Goal: Task Accomplishment & Management: Manage account settings

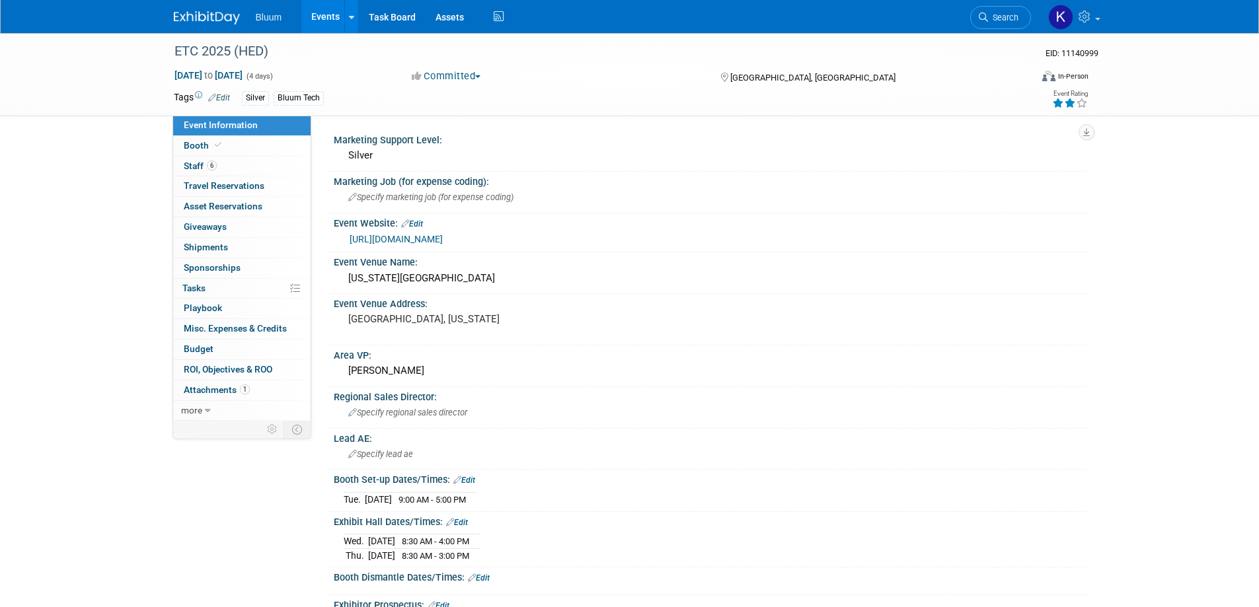
click at [329, 20] on link "Events" at bounding box center [325, 16] width 48 height 33
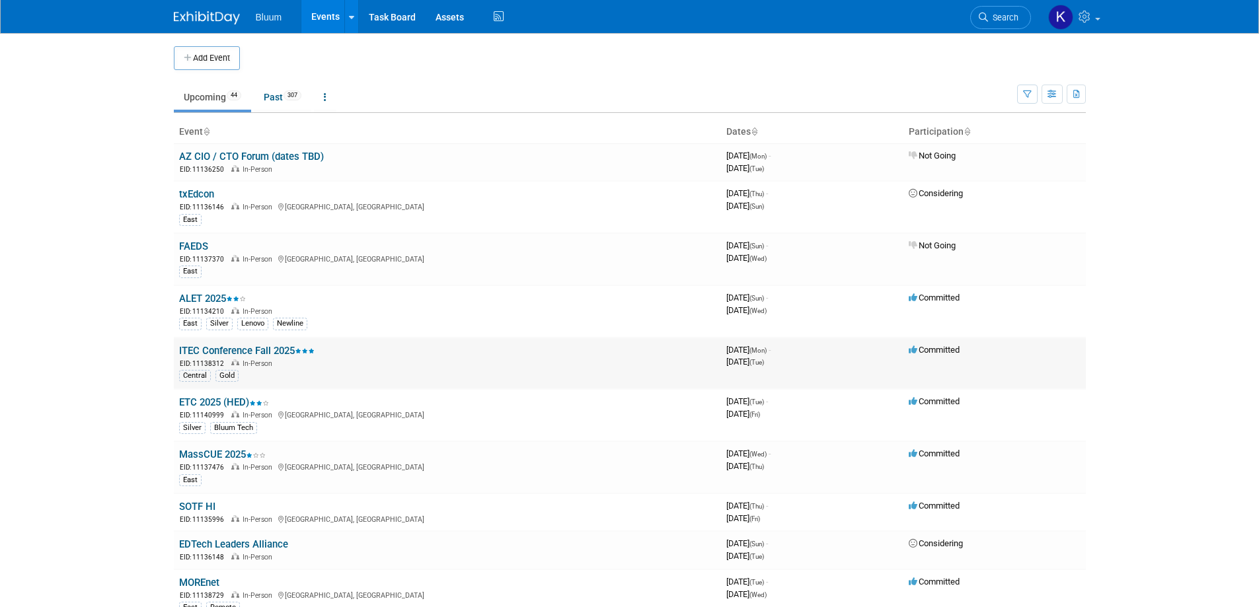
click at [239, 351] on link "ITEC Conference Fall 2025" at bounding box center [247, 351] width 136 height 12
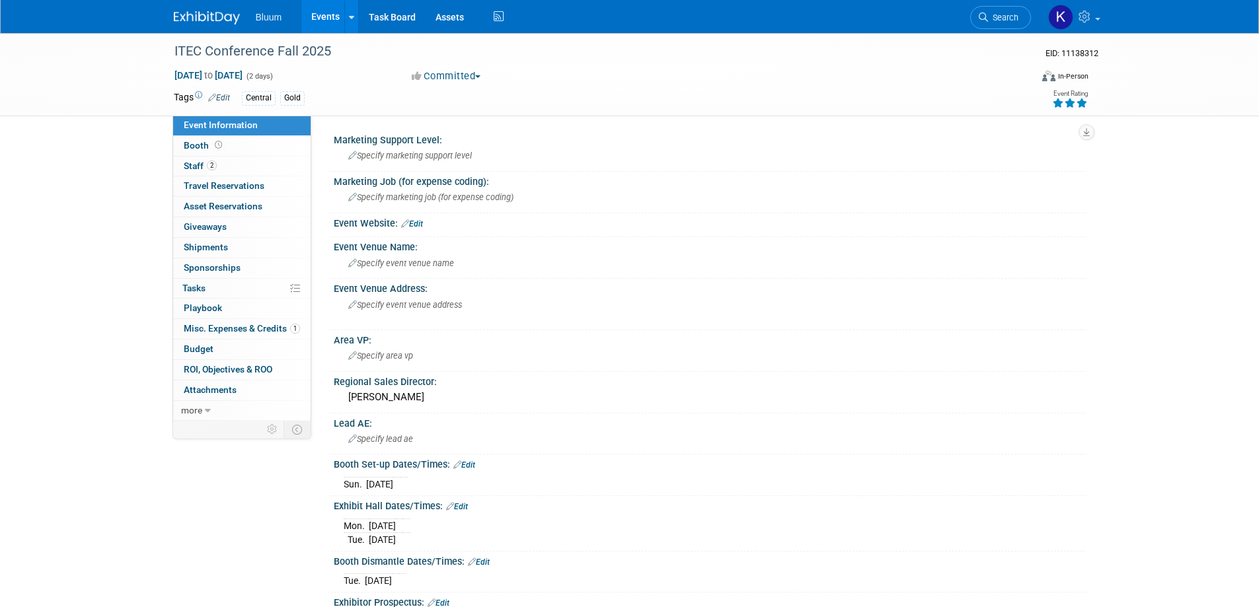
click at [319, 14] on link "Events" at bounding box center [325, 16] width 48 height 33
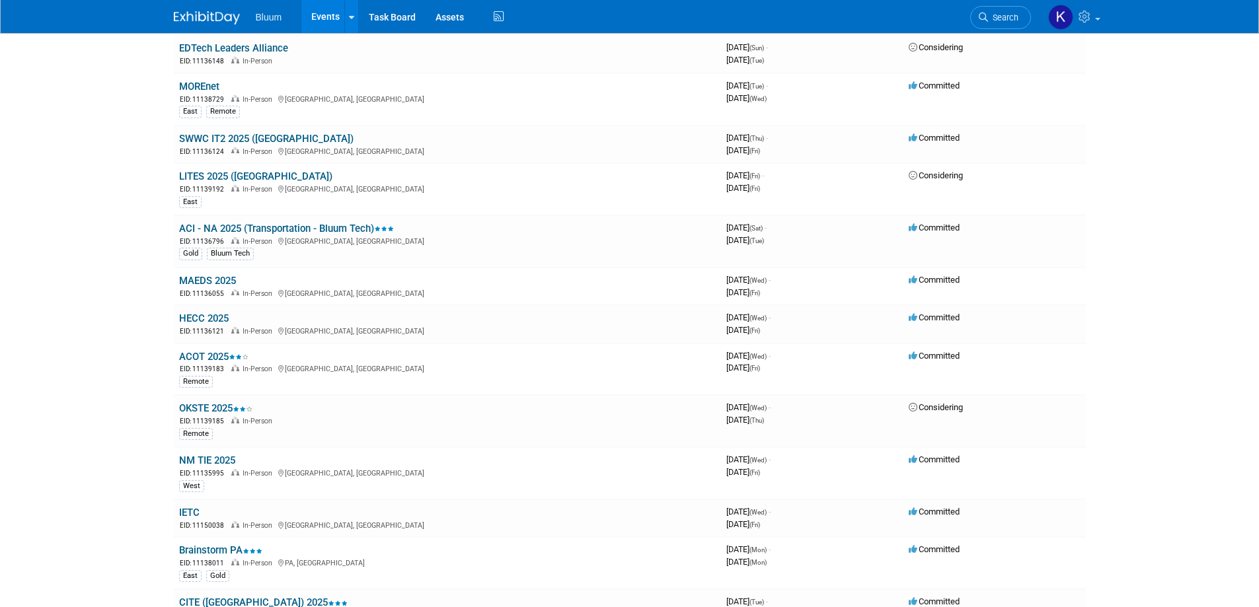
scroll to position [595, 0]
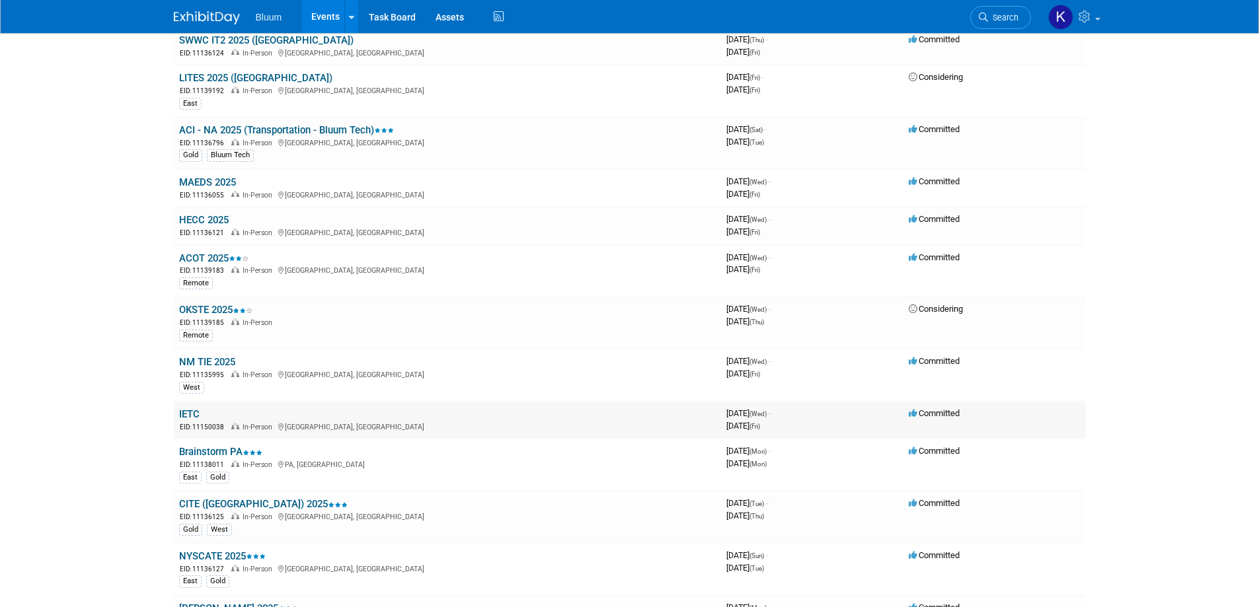
click at [188, 417] on link "IETC" at bounding box center [189, 414] width 20 height 12
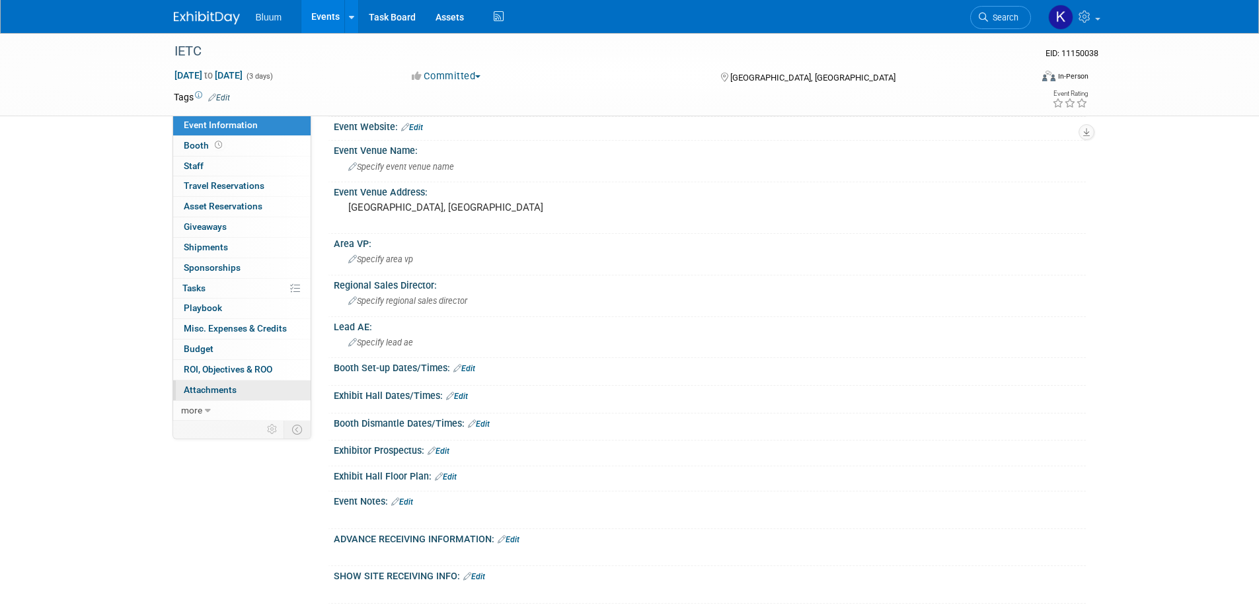
scroll to position [132, 0]
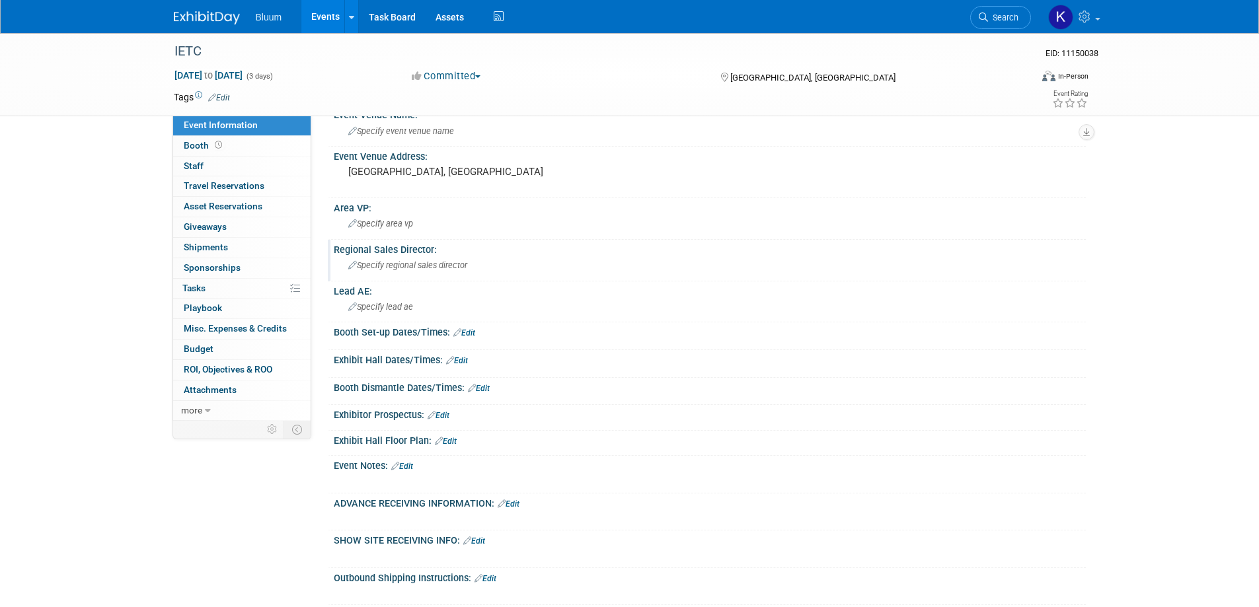
click at [379, 257] on div "Specify regional sales director" at bounding box center [710, 265] width 732 height 20
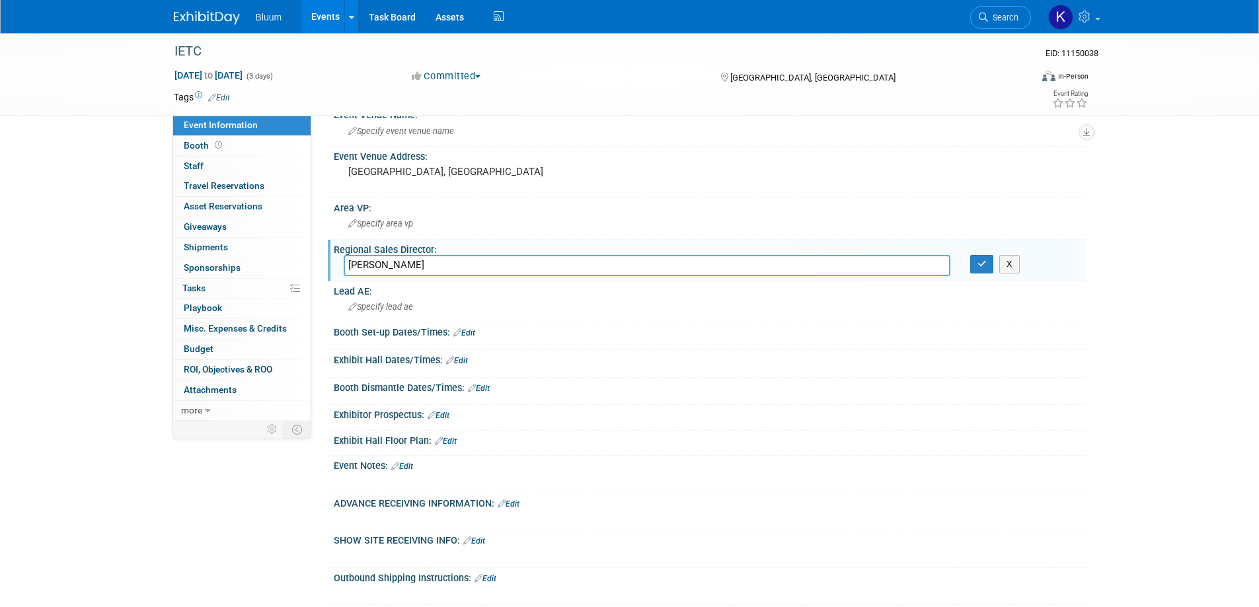
type input "[PERSON_NAME]"
click at [968, 266] on div "X" at bounding box center [1023, 264] width 126 height 19
click at [974, 262] on button "button" at bounding box center [982, 264] width 24 height 19
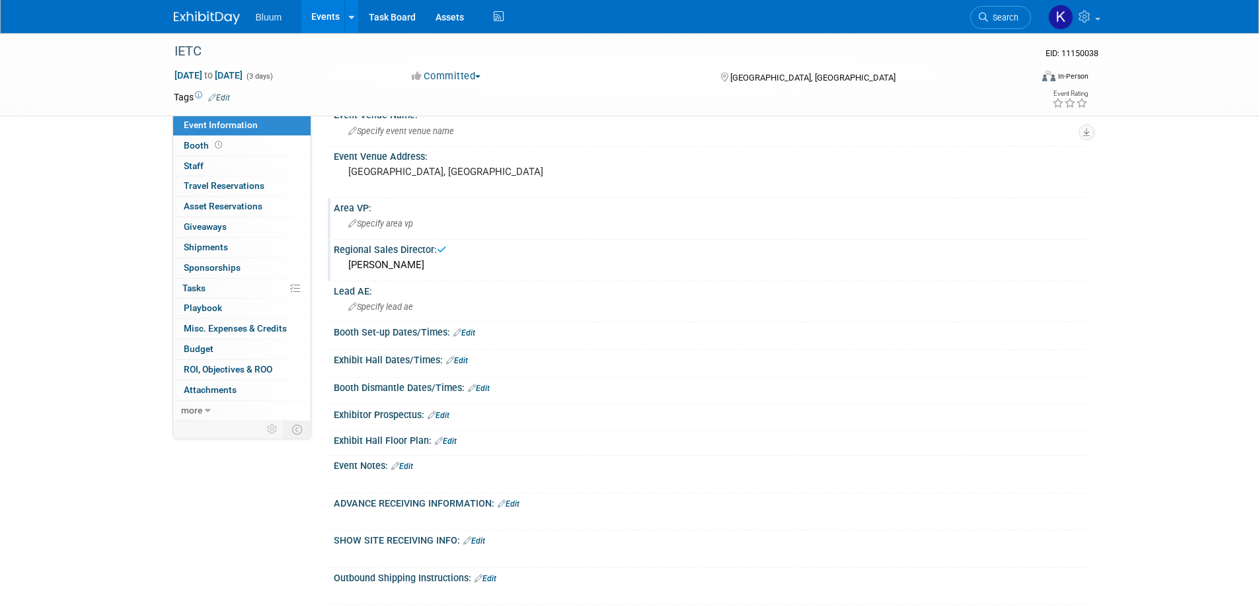
click at [358, 227] on span "Specify area vp" at bounding box center [380, 224] width 65 height 10
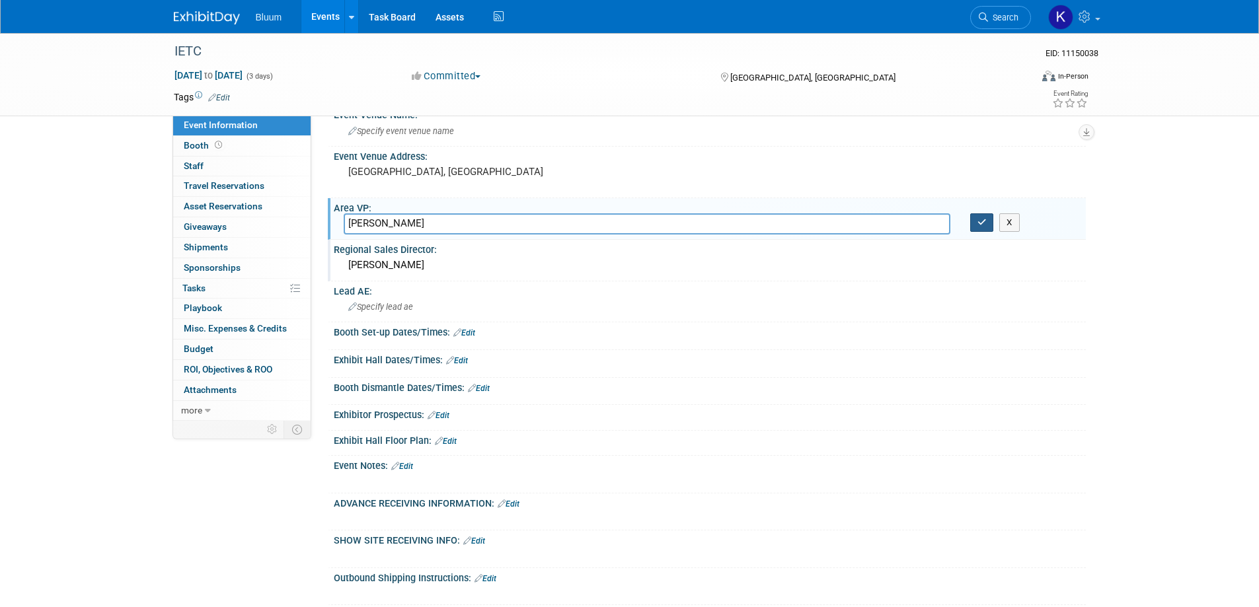
type input "[PERSON_NAME]"
click at [982, 218] on icon "button" at bounding box center [982, 222] width 9 height 9
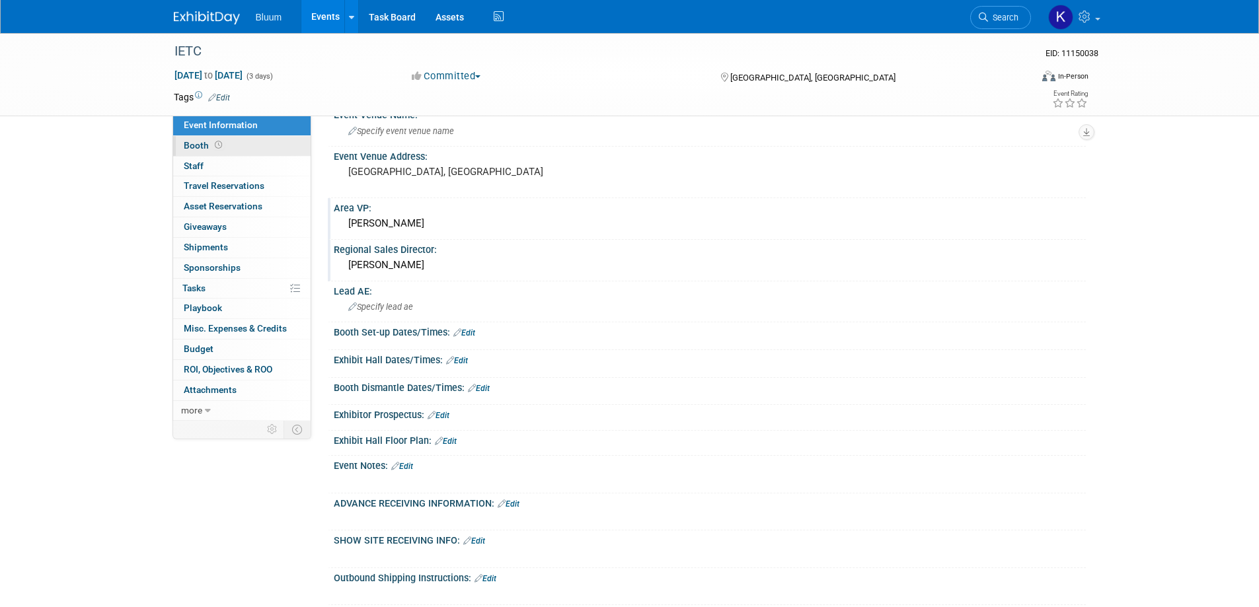
click at [205, 148] on span "Booth" at bounding box center [204, 145] width 41 height 11
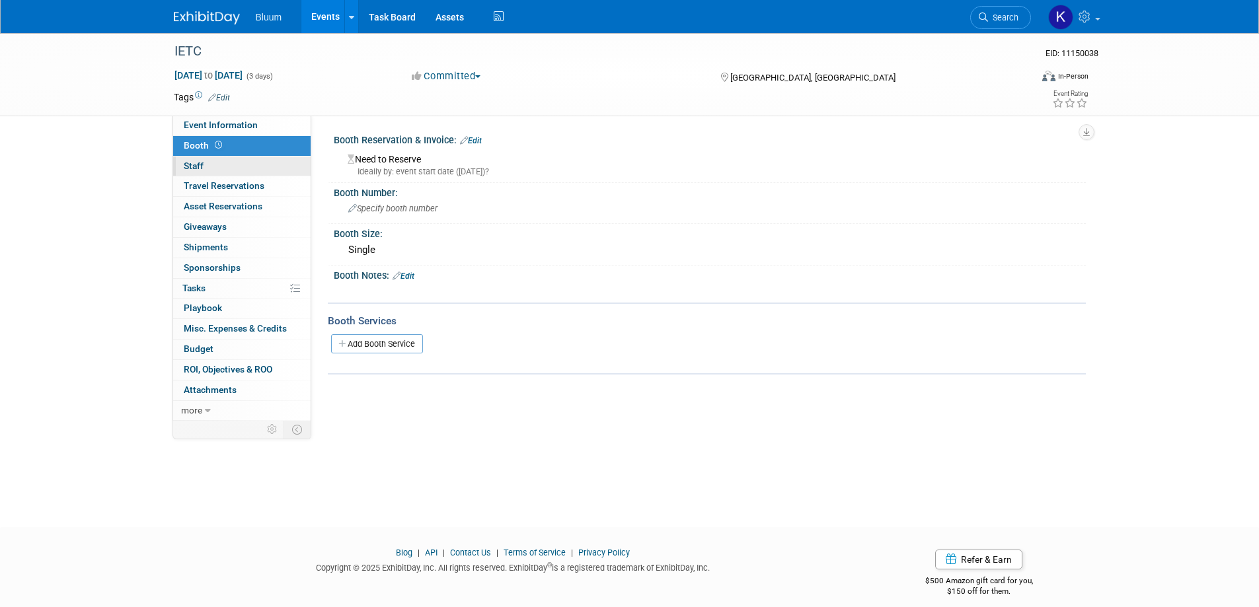
click at [196, 164] on span "Staff 0" at bounding box center [194, 166] width 20 height 11
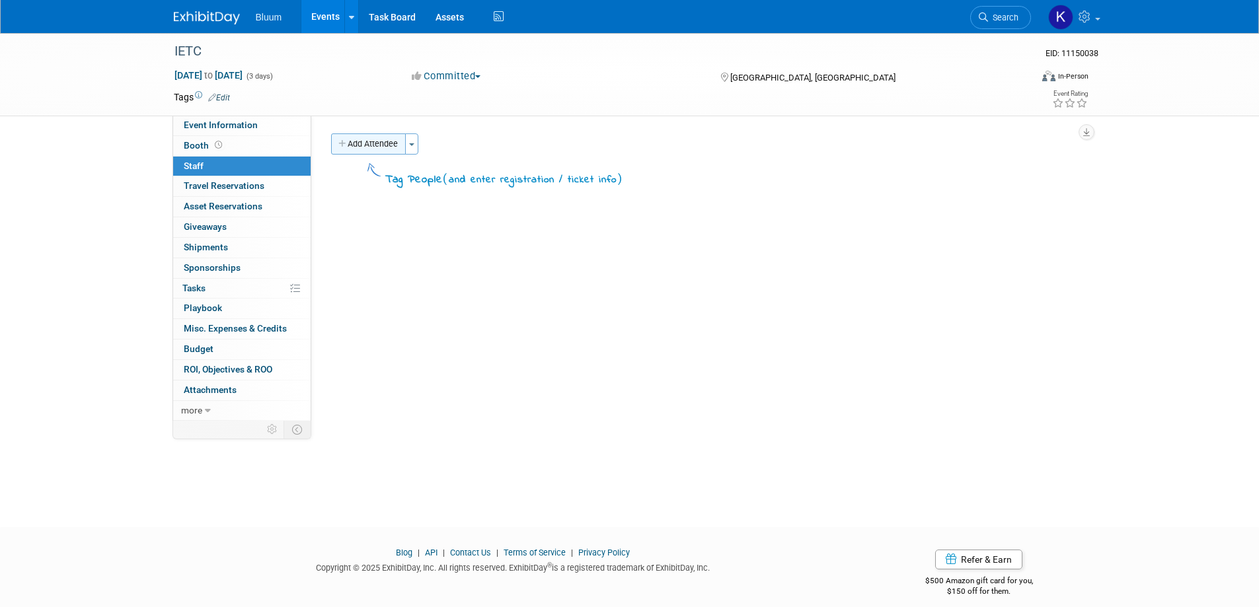
click at [371, 143] on button "Add Attendee" at bounding box center [368, 144] width 75 height 21
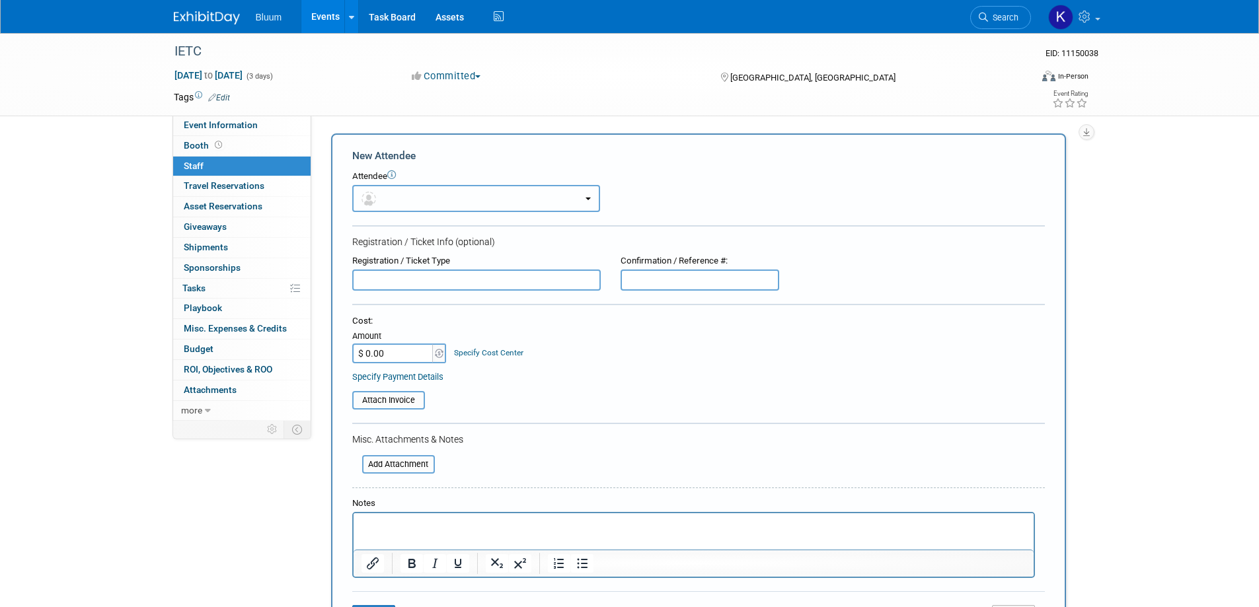
click at [420, 191] on button "button" at bounding box center [476, 198] width 248 height 27
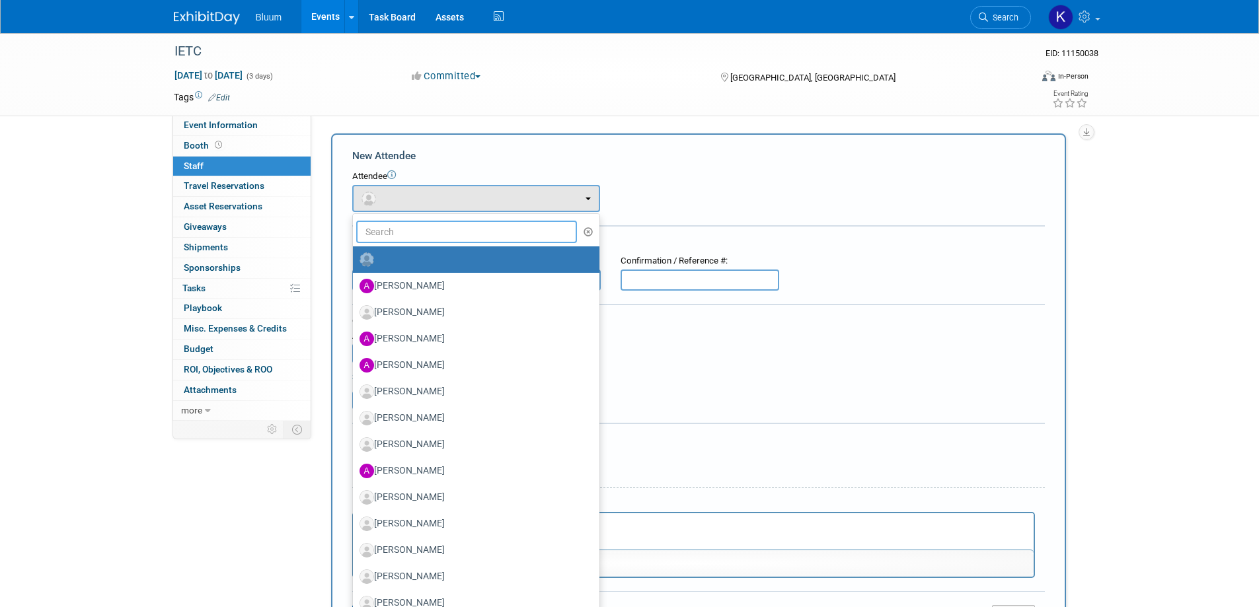
click at [408, 229] on input "text" at bounding box center [466, 232] width 221 height 22
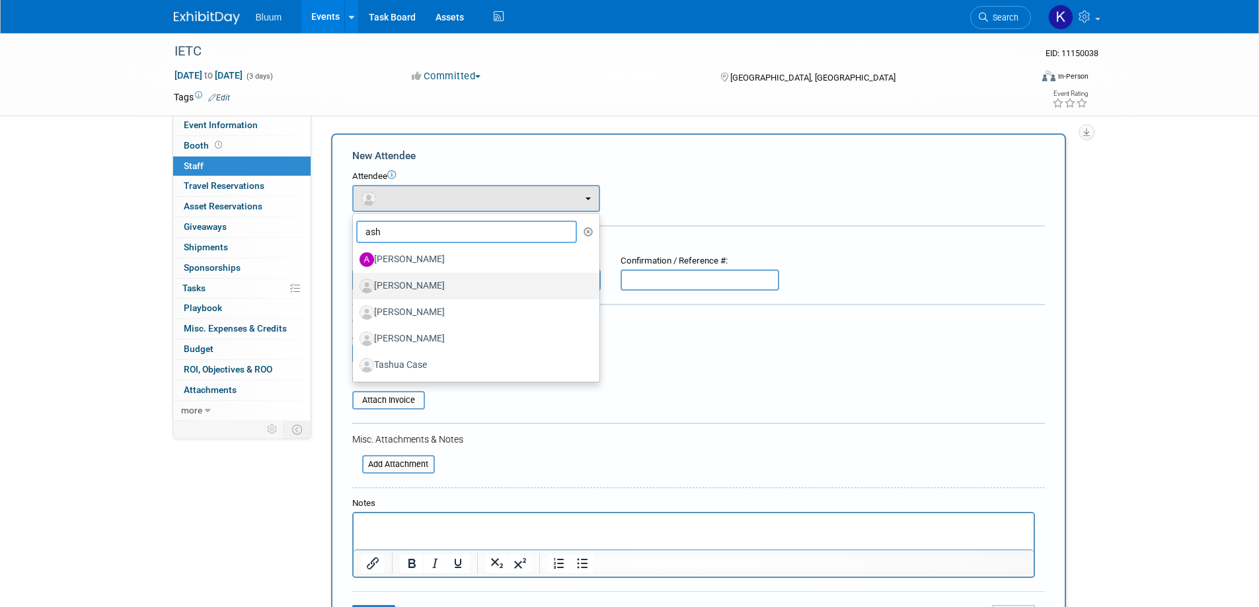
type input "ash"
click at [412, 283] on label "[PERSON_NAME]" at bounding box center [473, 286] width 227 height 21
click at [355, 283] on input "[PERSON_NAME]" at bounding box center [350, 284] width 9 height 9
select select "cff26405-fad2-4fd7-836d-812ea5d52366"
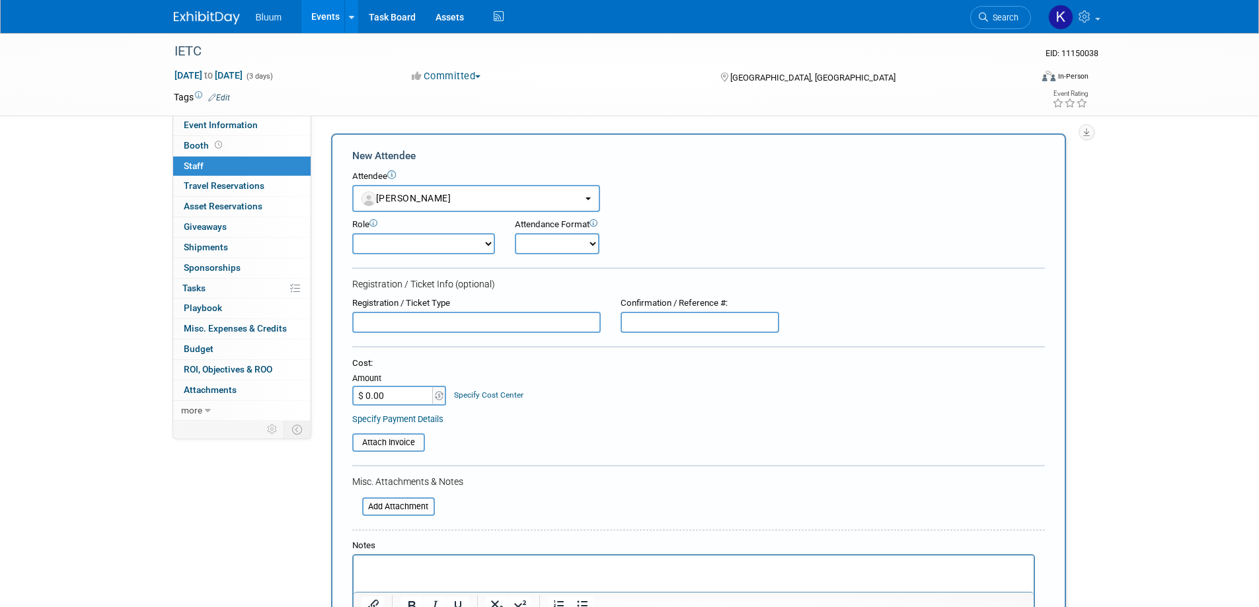
click at [411, 240] on select "Account Executive Demonstrator Event Support Host Leadership Offsite Event Supp…" at bounding box center [423, 243] width 143 height 21
select select "200"
click at [352, 233] on select "Account Executive Demonstrator Event Support Host Leadership Offsite Event Supp…" at bounding box center [423, 243] width 143 height 21
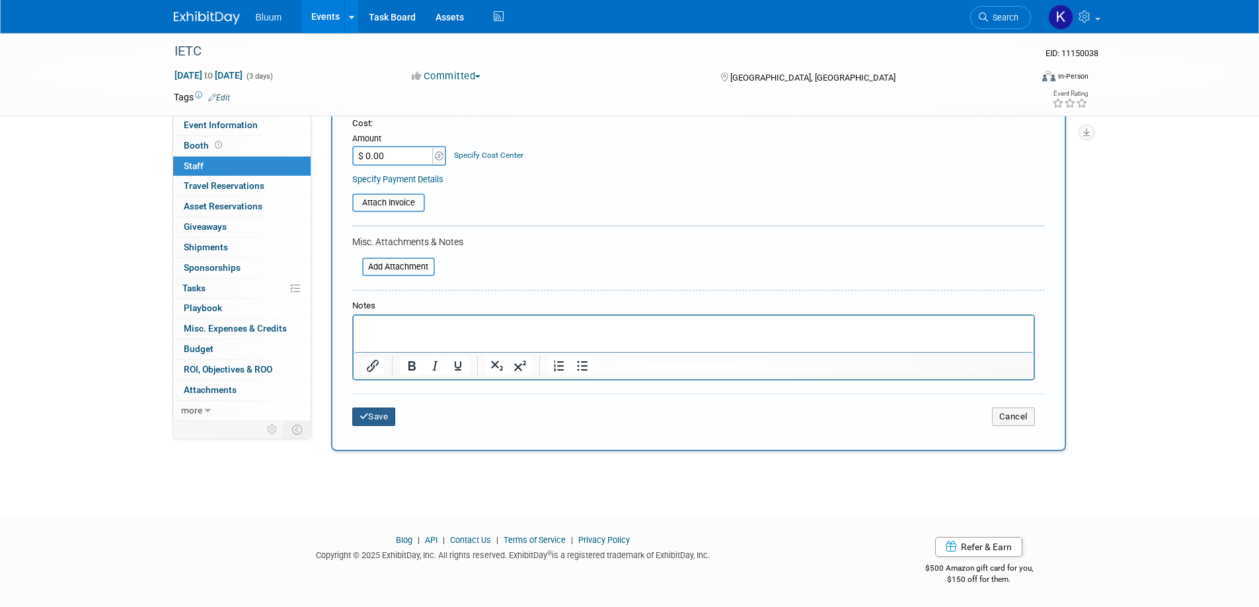
click at [378, 414] on button "Save" at bounding box center [374, 417] width 44 height 19
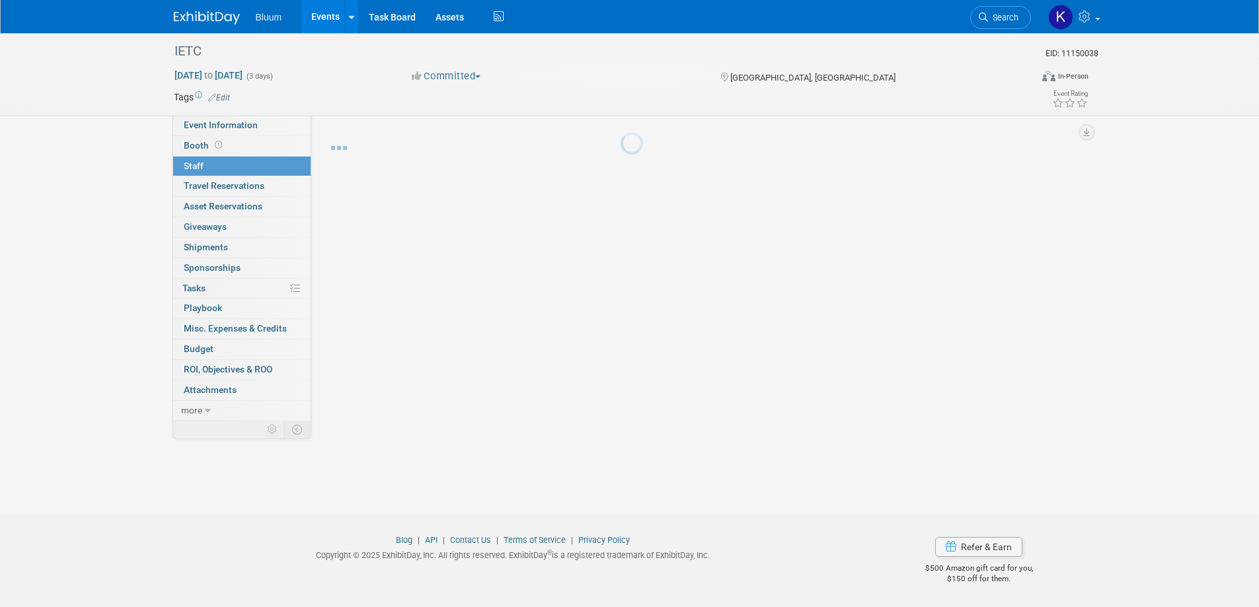
scroll to position [13, 0]
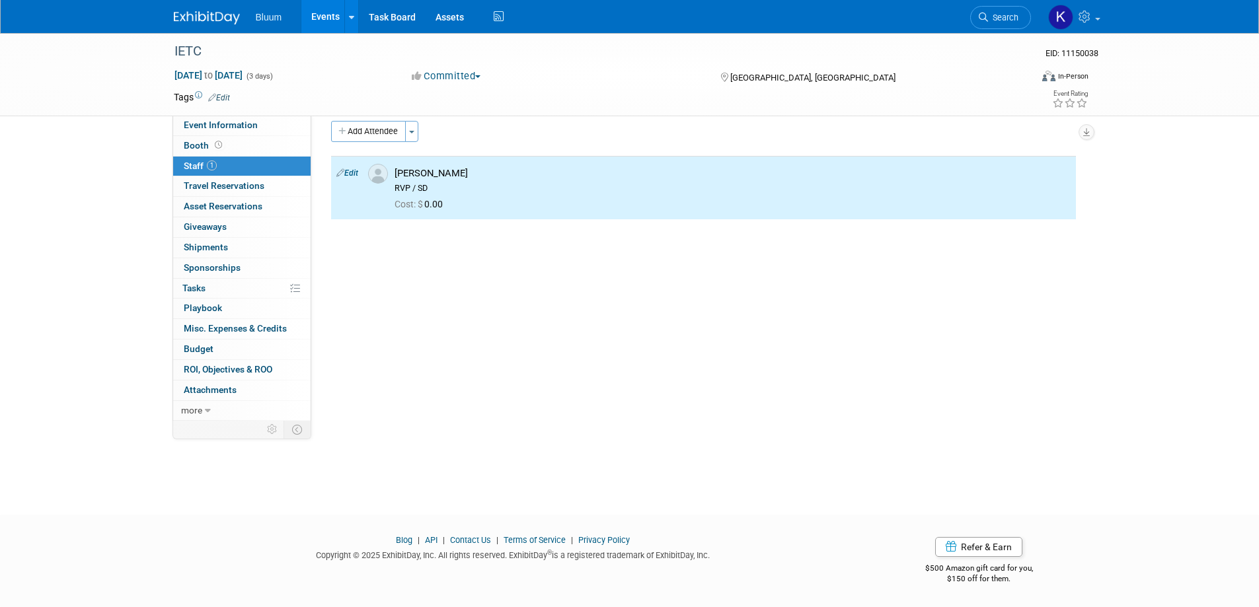
click at [388, 136] on button "Add Attendee" at bounding box center [368, 131] width 75 height 21
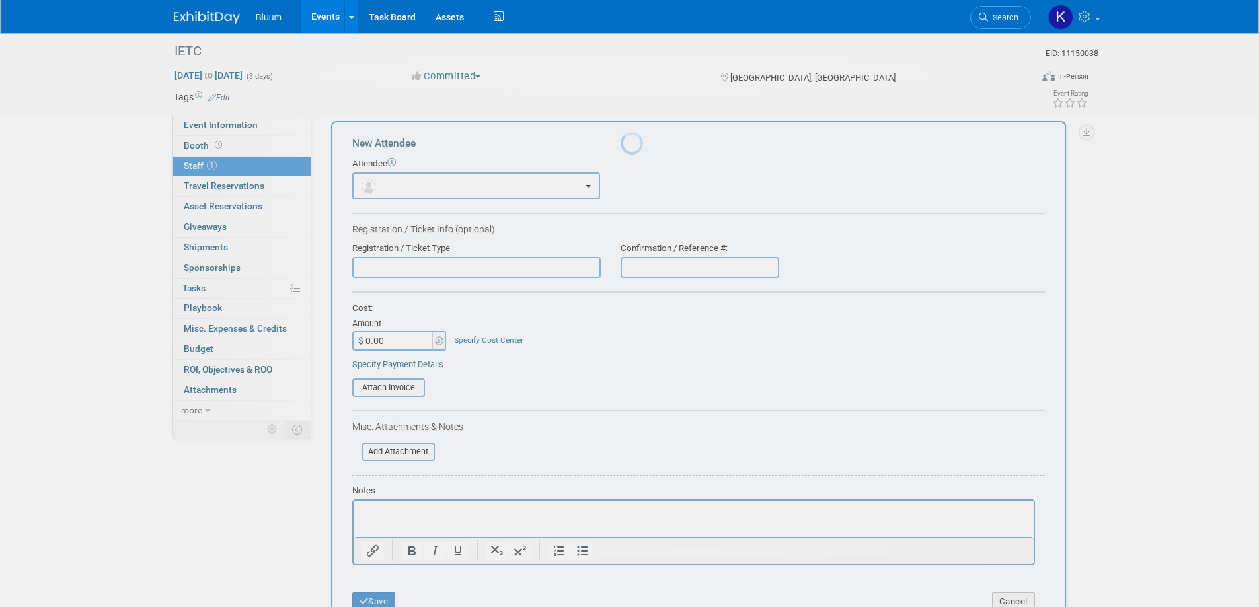
scroll to position [0, 0]
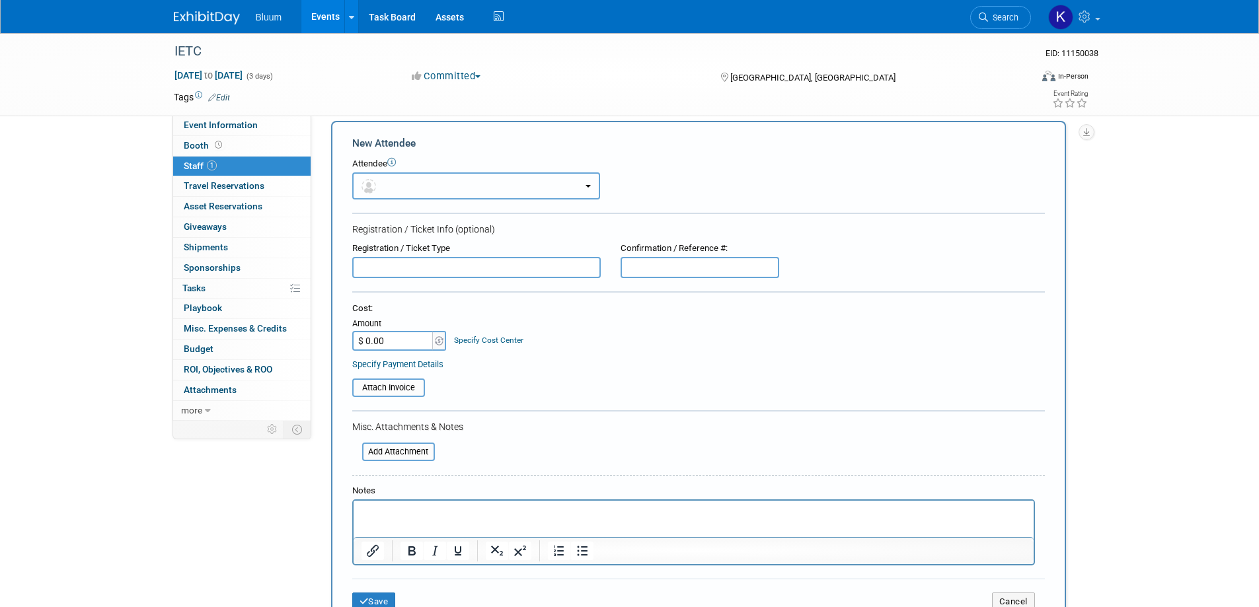
click at [418, 184] on button "button" at bounding box center [476, 186] width 248 height 27
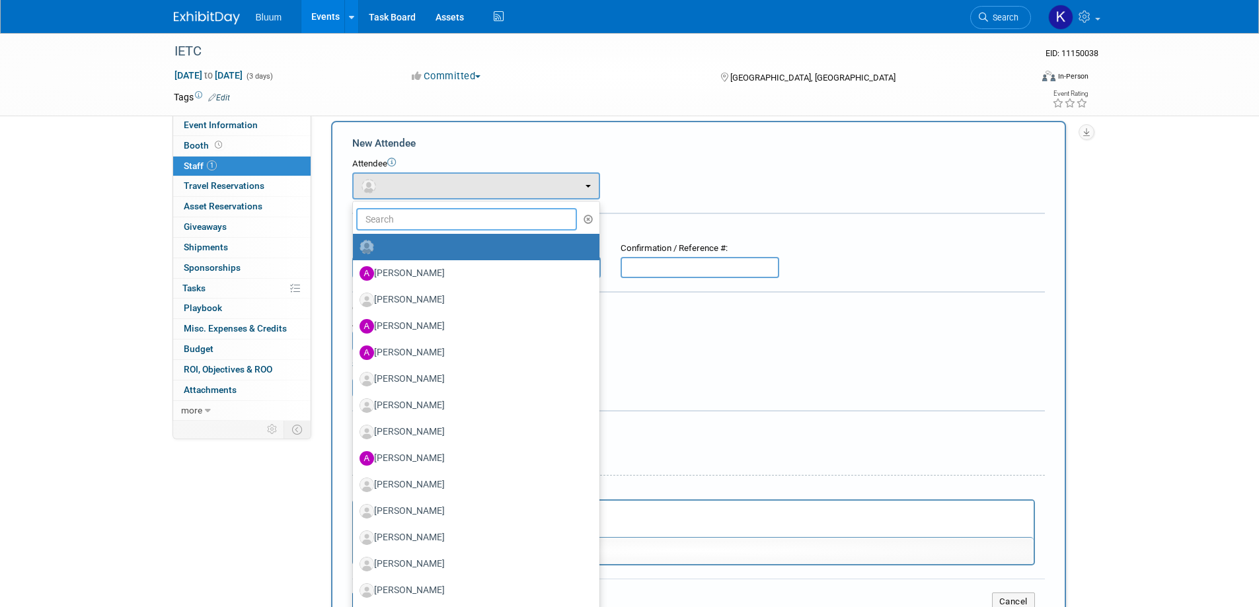
click at [412, 223] on input "text" at bounding box center [466, 219] width 221 height 22
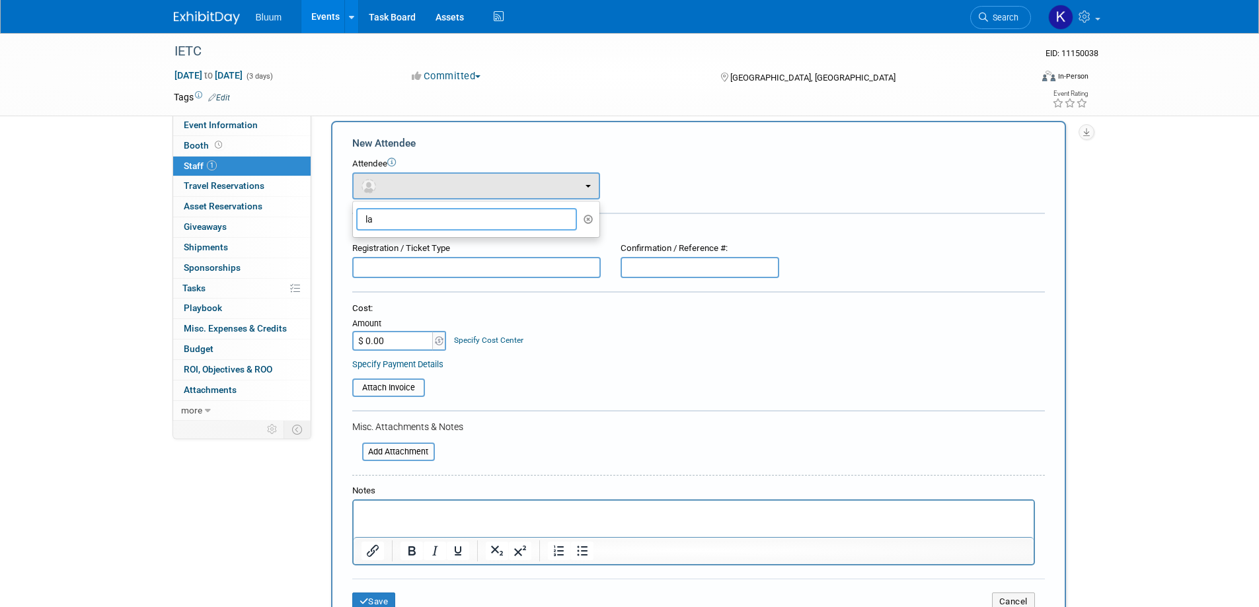
type input "l"
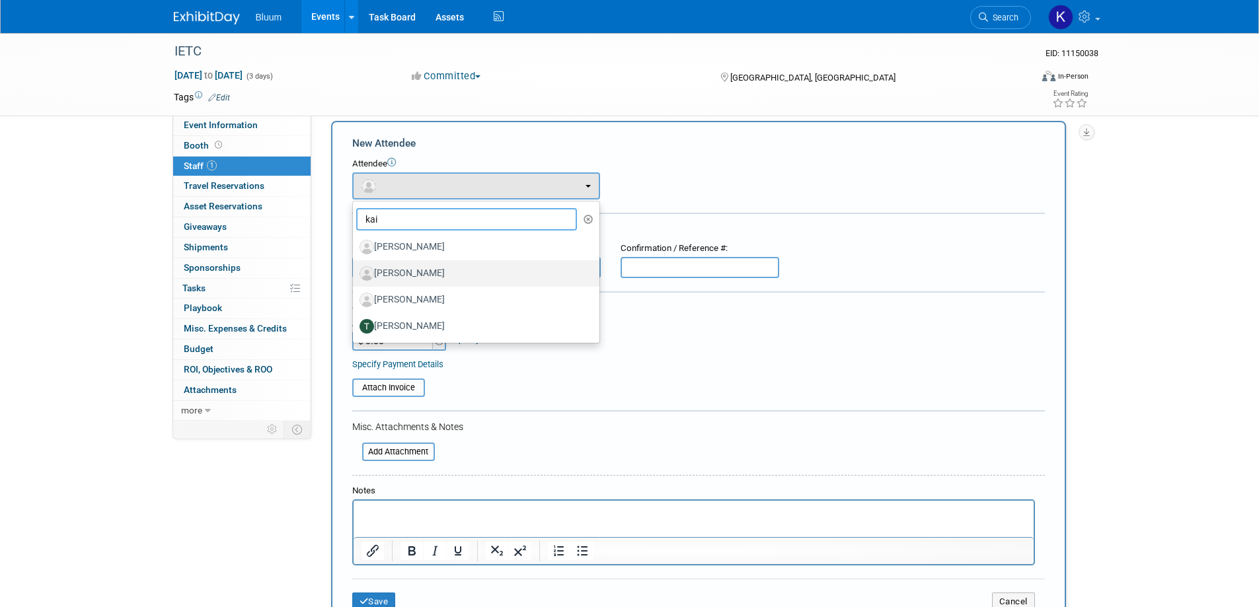
type input "kai"
click at [408, 267] on label "[PERSON_NAME]" at bounding box center [473, 273] width 227 height 21
click at [355, 268] on input "[PERSON_NAME]" at bounding box center [350, 272] width 9 height 9
select select "cd2cf941-83f1-452f-ab98-618d64a8c20c"
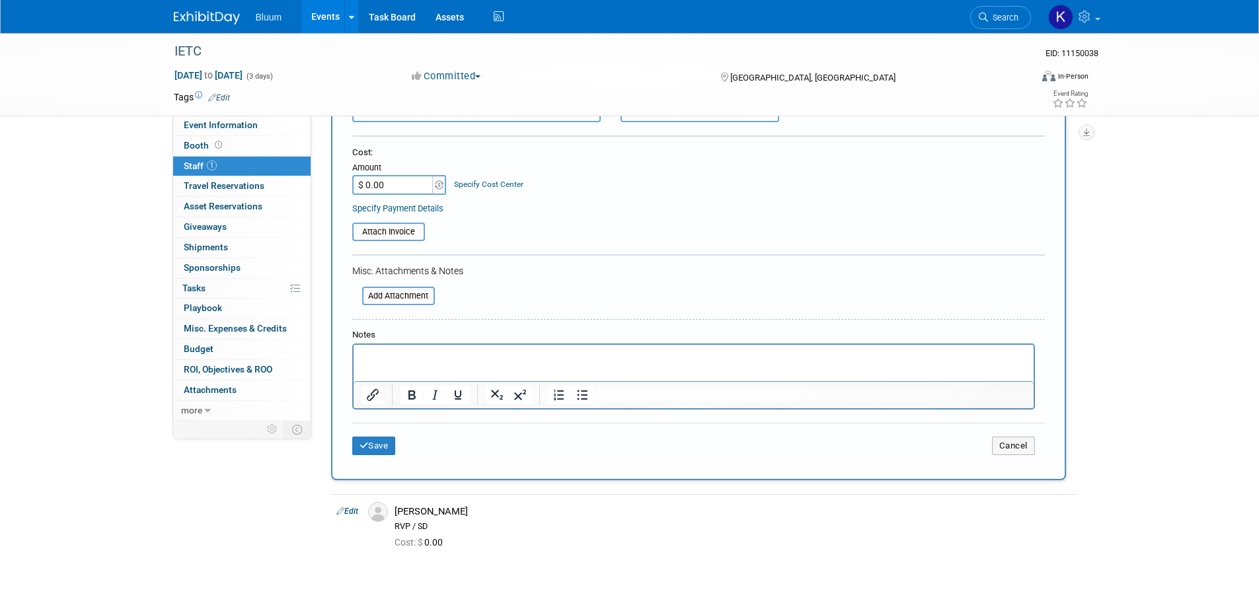
scroll to position [13, 0]
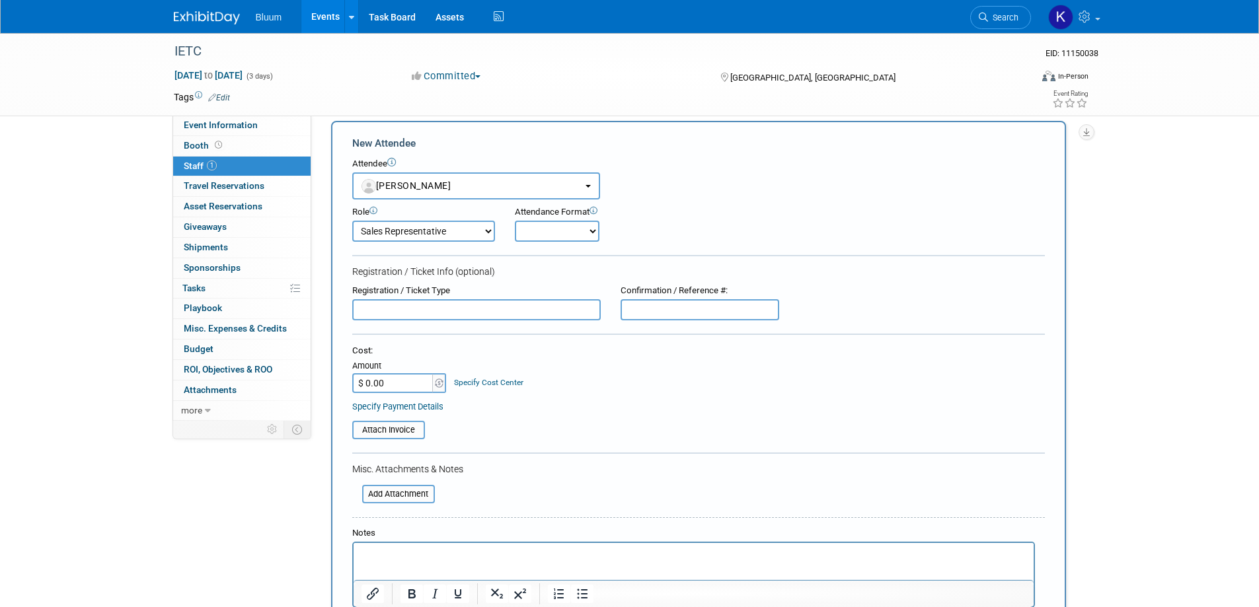
click at [430, 234] on select "Account Executive Demonstrator Event Support Host Leadership Offsite Event Supp…" at bounding box center [423, 231] width 143 height 21
select select "600"
click at [352, 221] on select "Account Executive Demonstrator Event Support Host Leadership Offsite Event Supp…" at bounding box center [423, 231] width 143 height 21
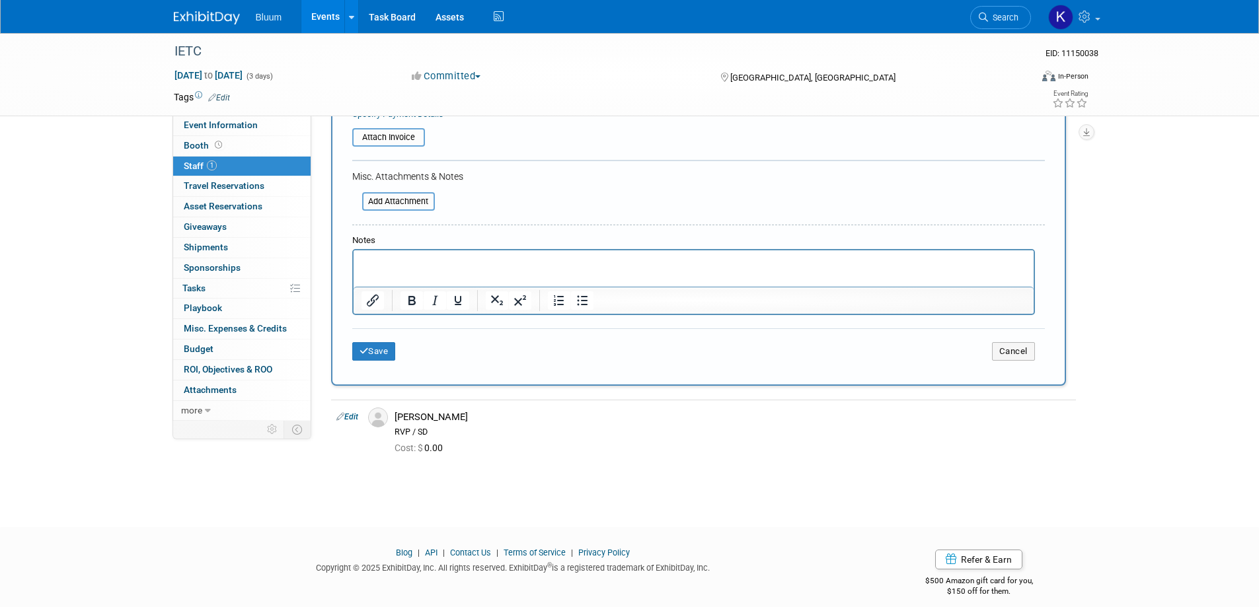
scroll to position [319, 0]
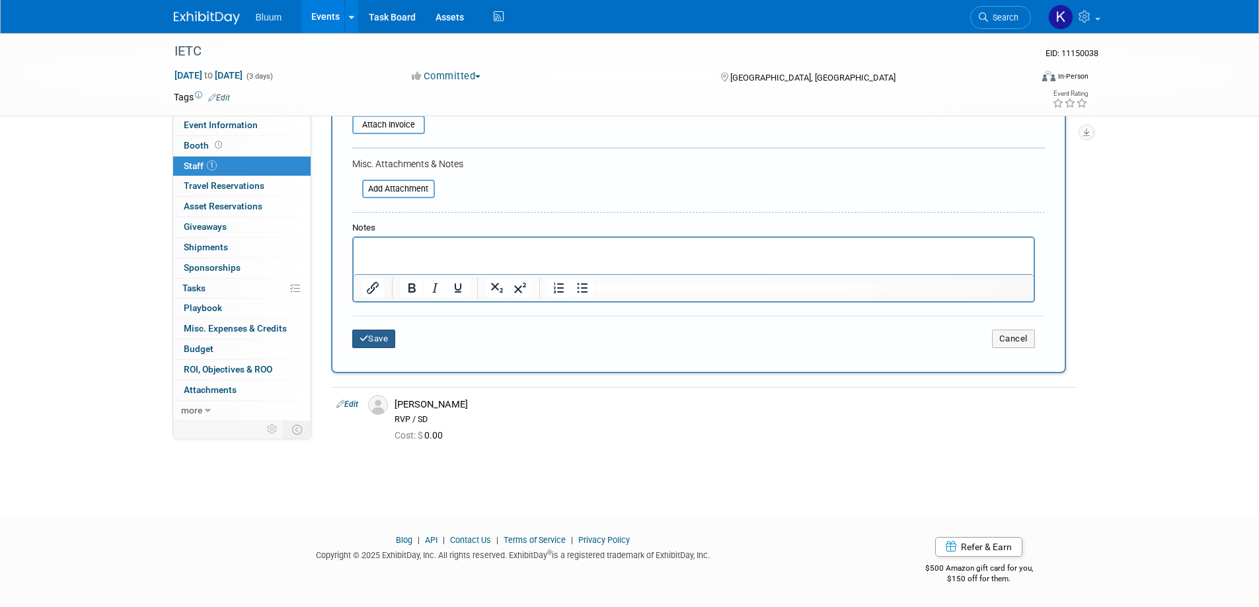
click at [376, 346] on button "Save" at bounding box center [374, 339] width 44 height 19
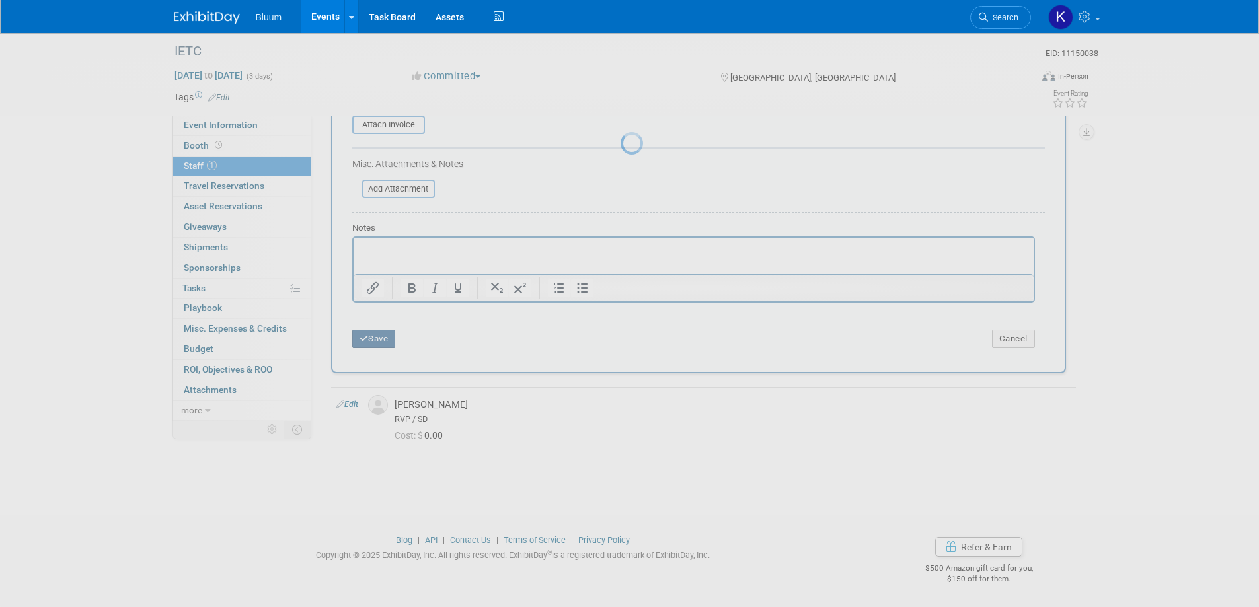
scroll to position [13, 0]
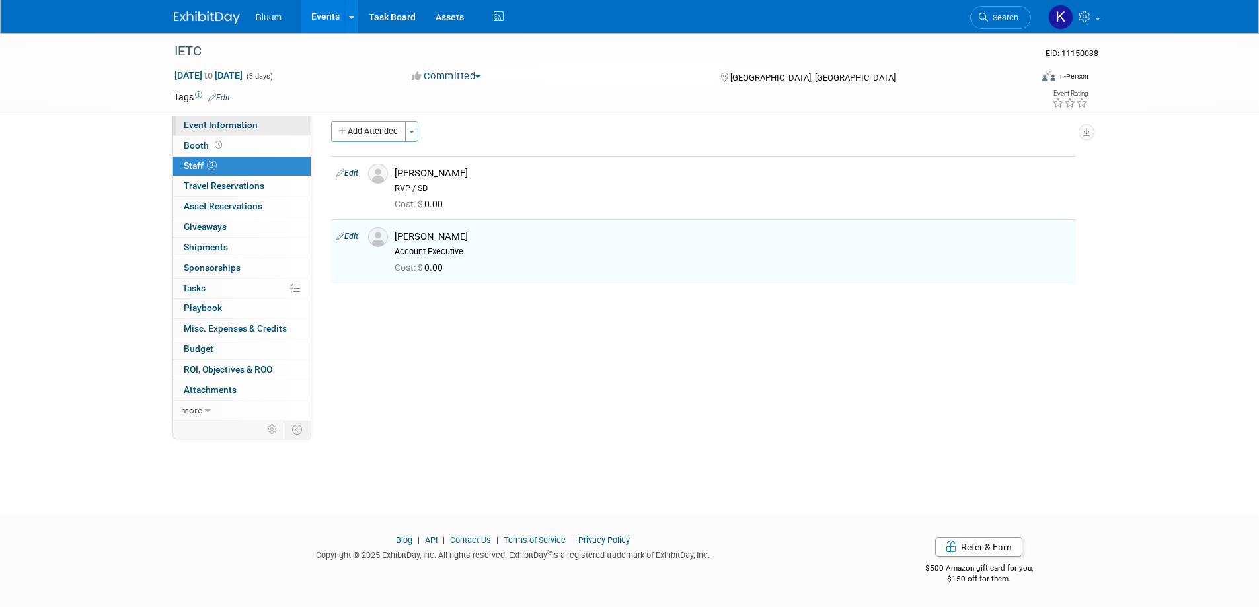
click at [227, 128] on span "Event Information" at bounding box center [221, 125] width 74 height 11
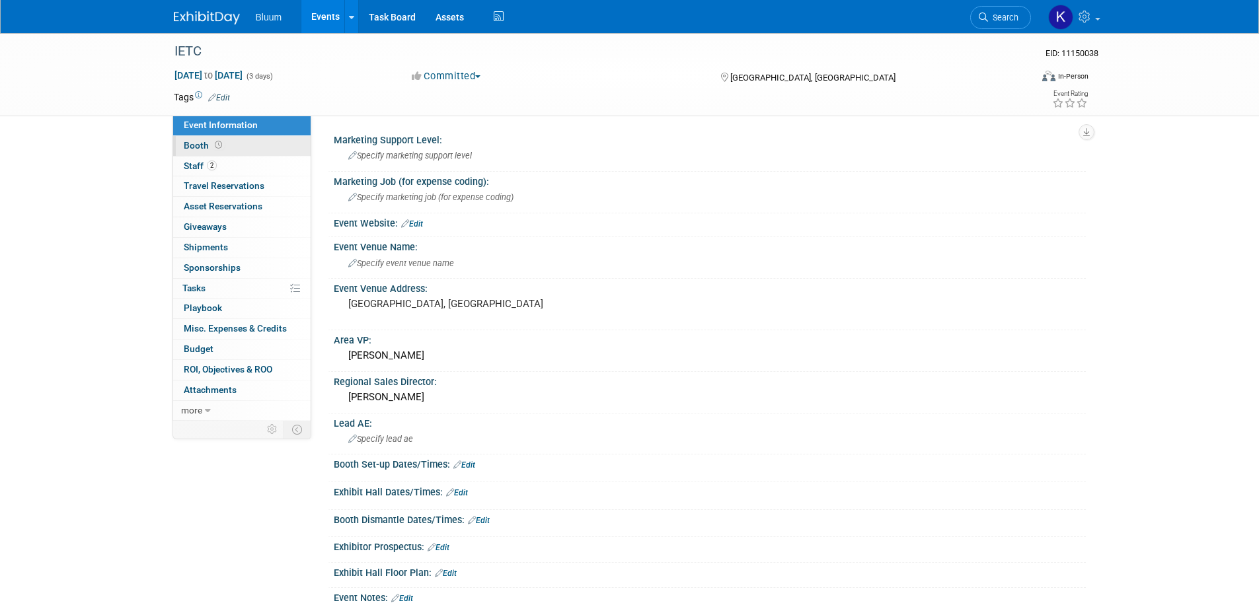
click at [202, 142] on span "Booth" at bounding box center [204, 145] width 41 height 11
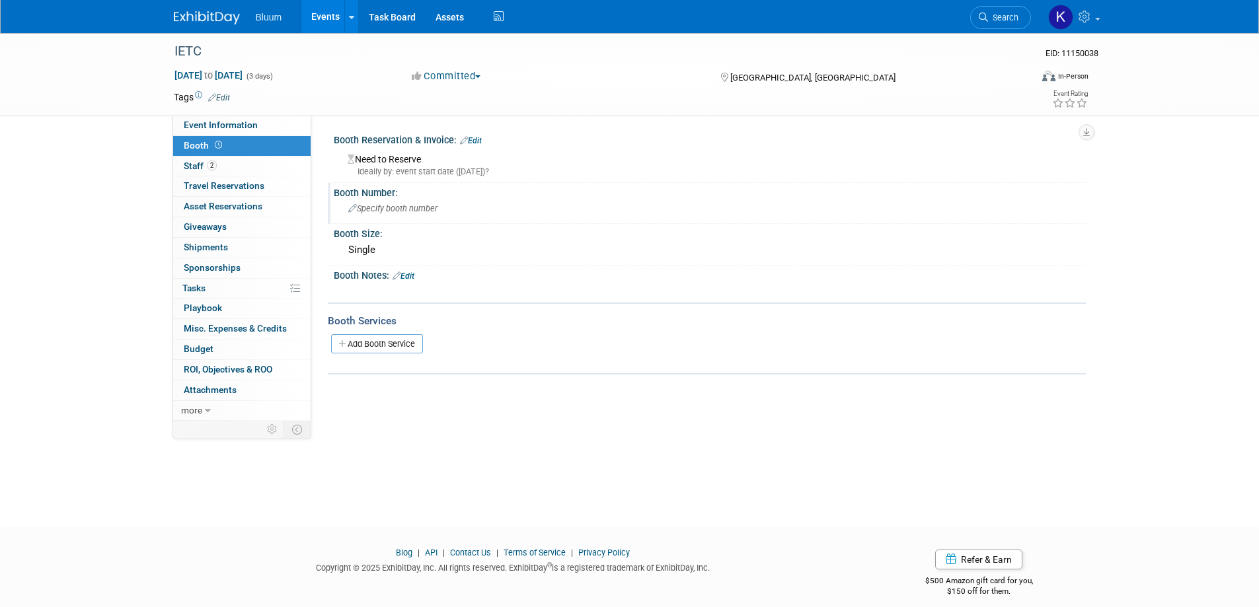
click at [389, 198] on div "Specify booth number" at bounding box center [710, 208] width 732 height 20
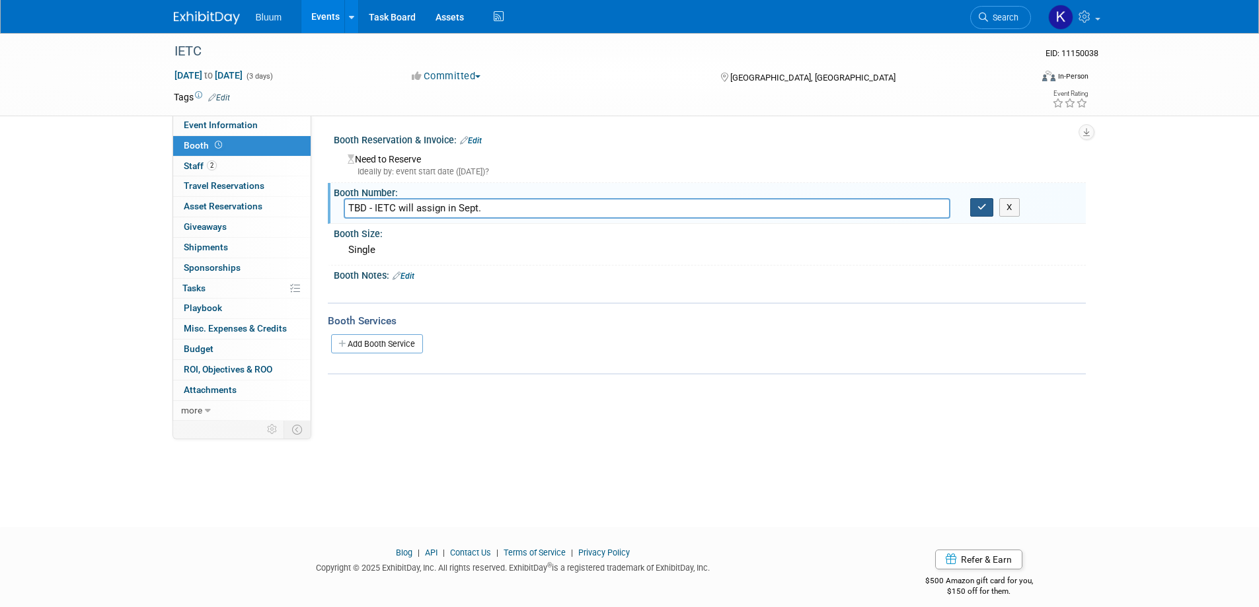
type input "TBD - IETC will assign in Sept."
click at [980, 203] on icon "button" at bounding box center [982, 207] width 9 height 9
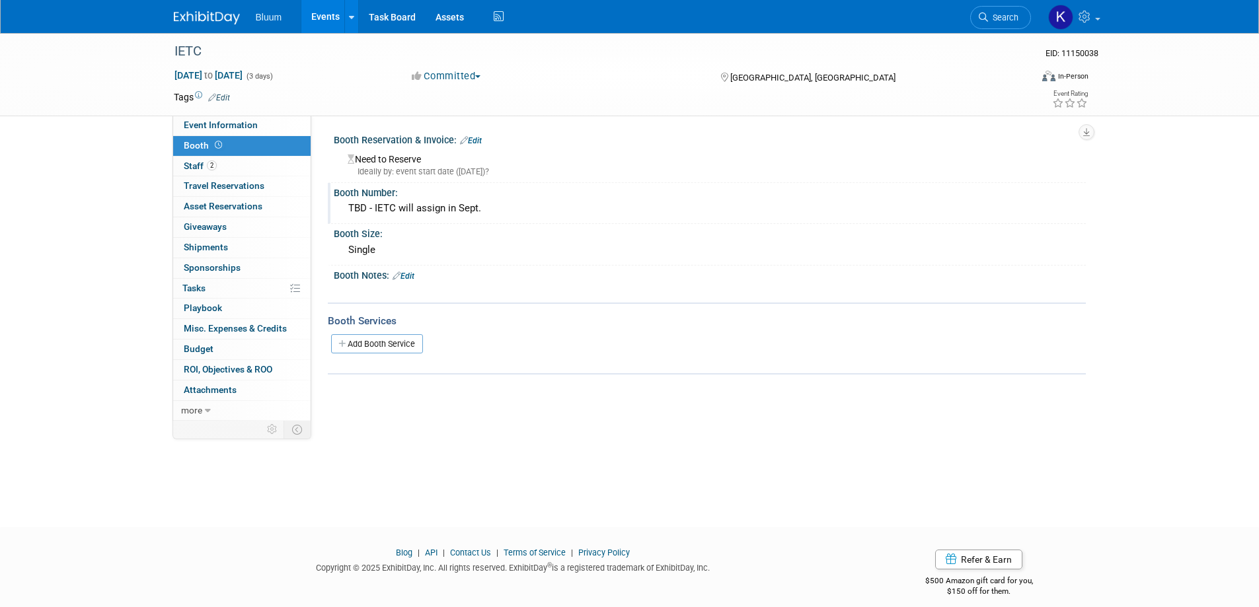
click at [413, 274] on link "Edit" at bounding box center [404, 276] width 22 height 9
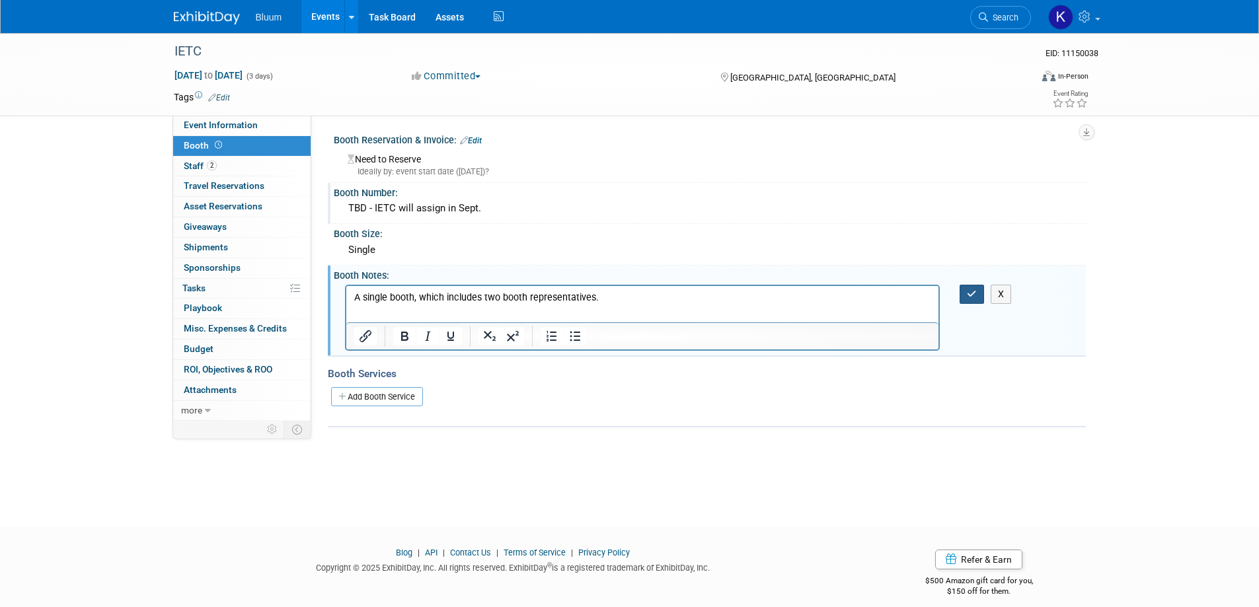
click at [967, 293] on icon "button" at bounding box center [972, 294] width 10 height 9
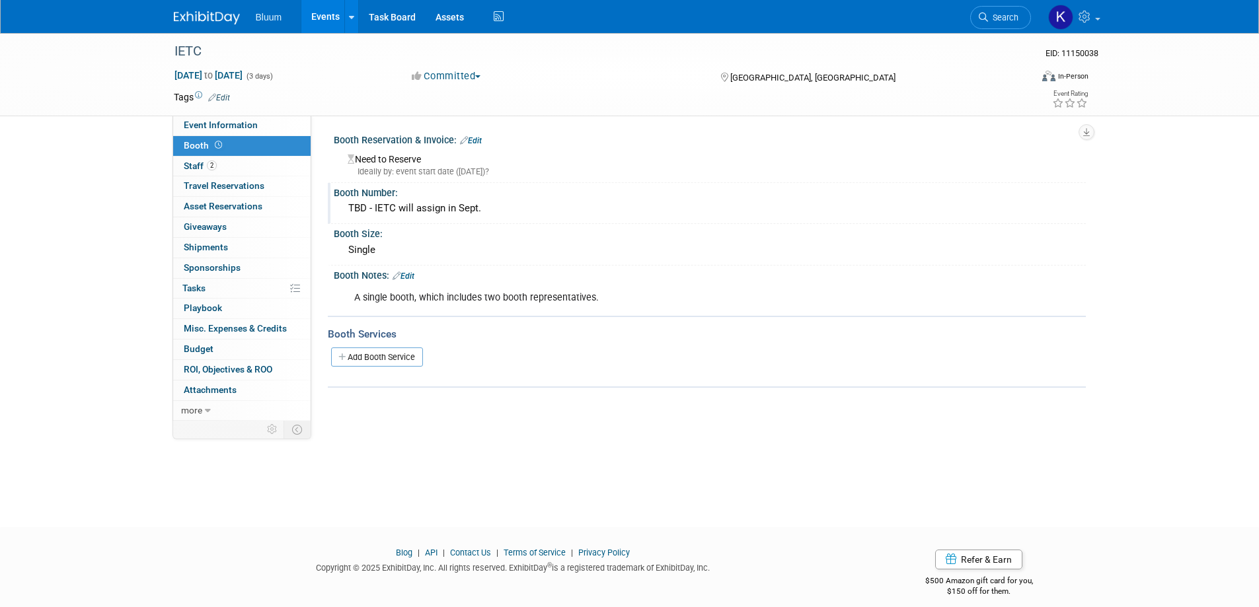
click at [414, 275] on link "Edit" at bounding box center [404, 276] width 22 height 9
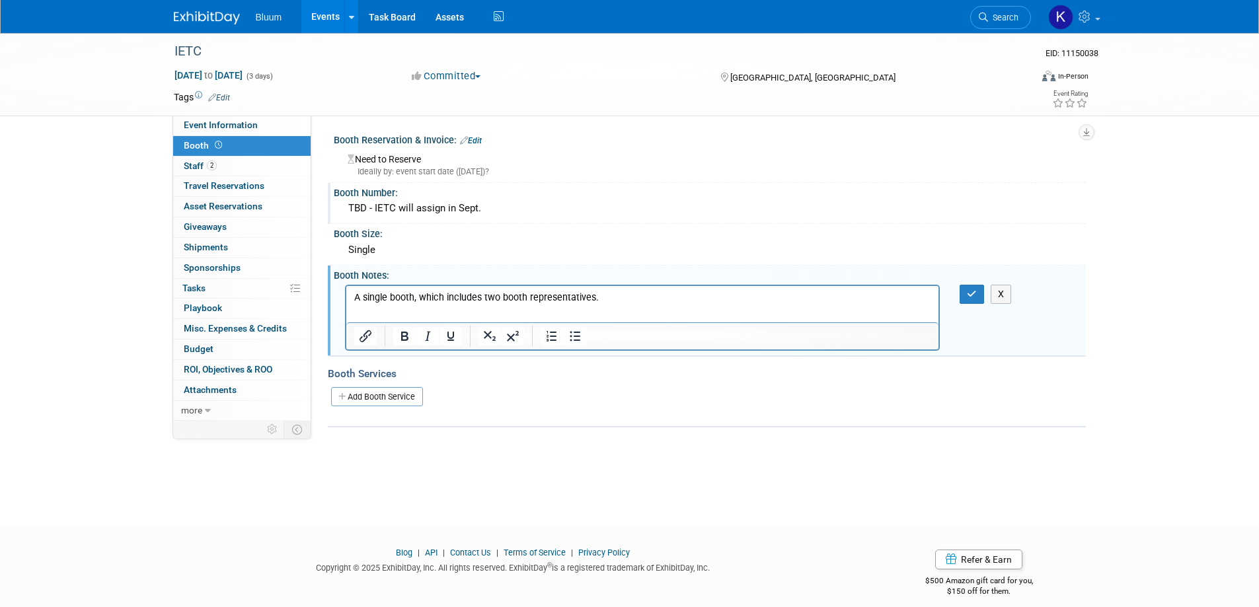
click at [612, 296] on p "A single booth, which includes two booth representatives." at bounding box center [643, 297] width 578 height 13
click at [968, 291] on icon "button" at bounding box center [972, 294] width 10 height 9
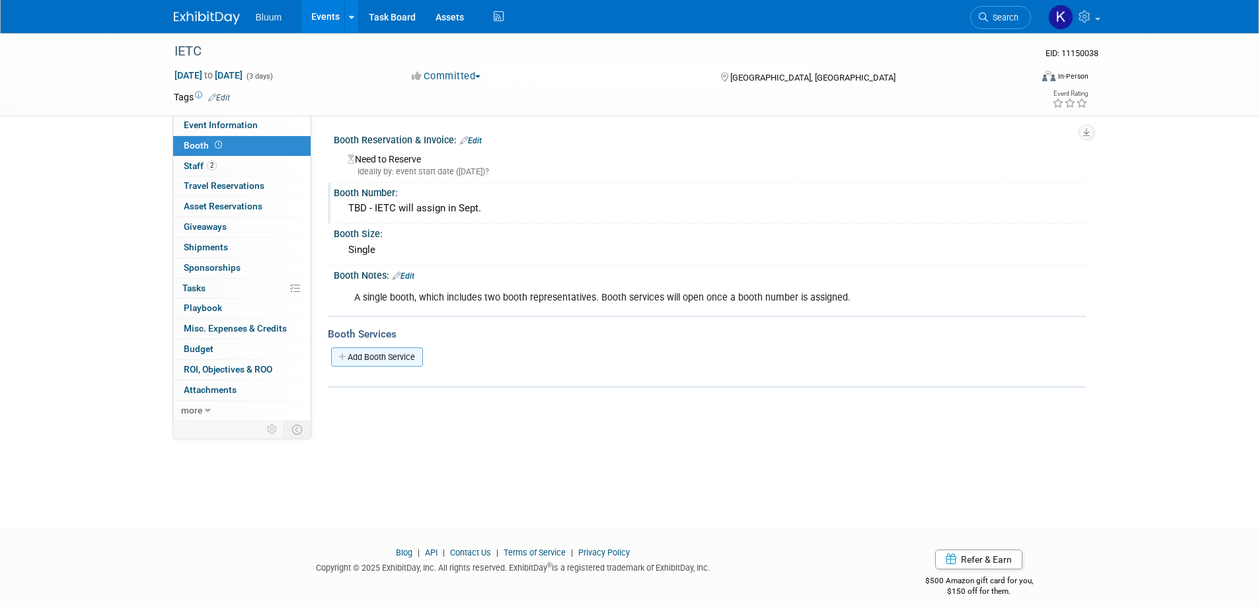
click at [374, 354] on link "Add Booth Service" at bounding box center [377, 357] width 92 height 19
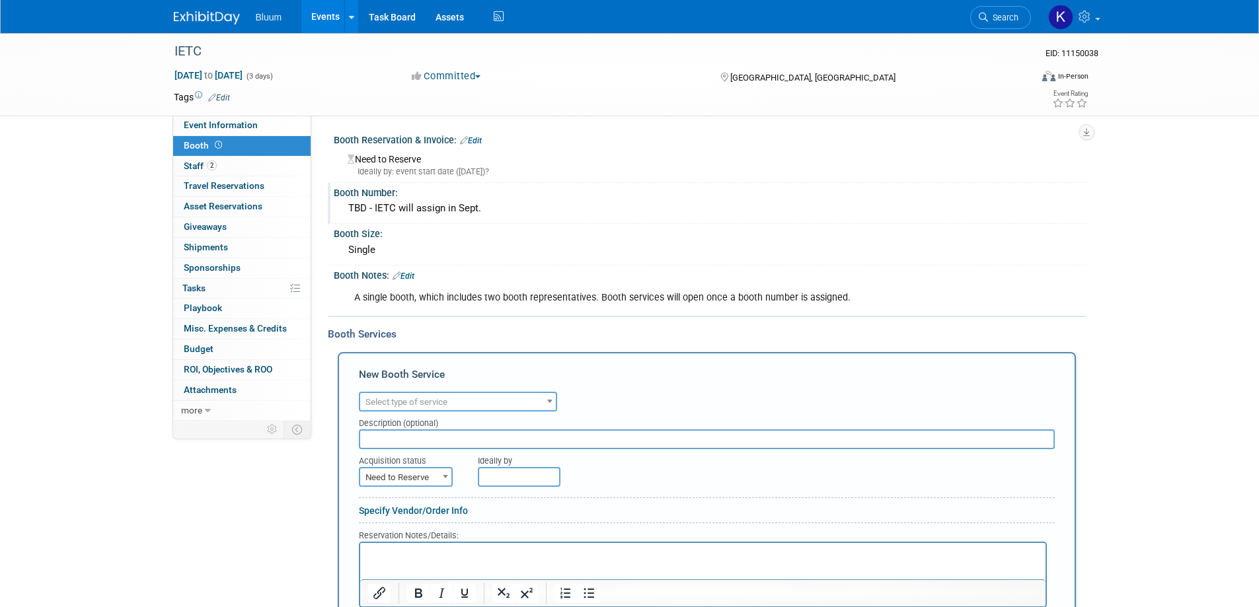
click at [430, 396] on span "Select type of service" at bounding box center [458, 402] width 196 height 19
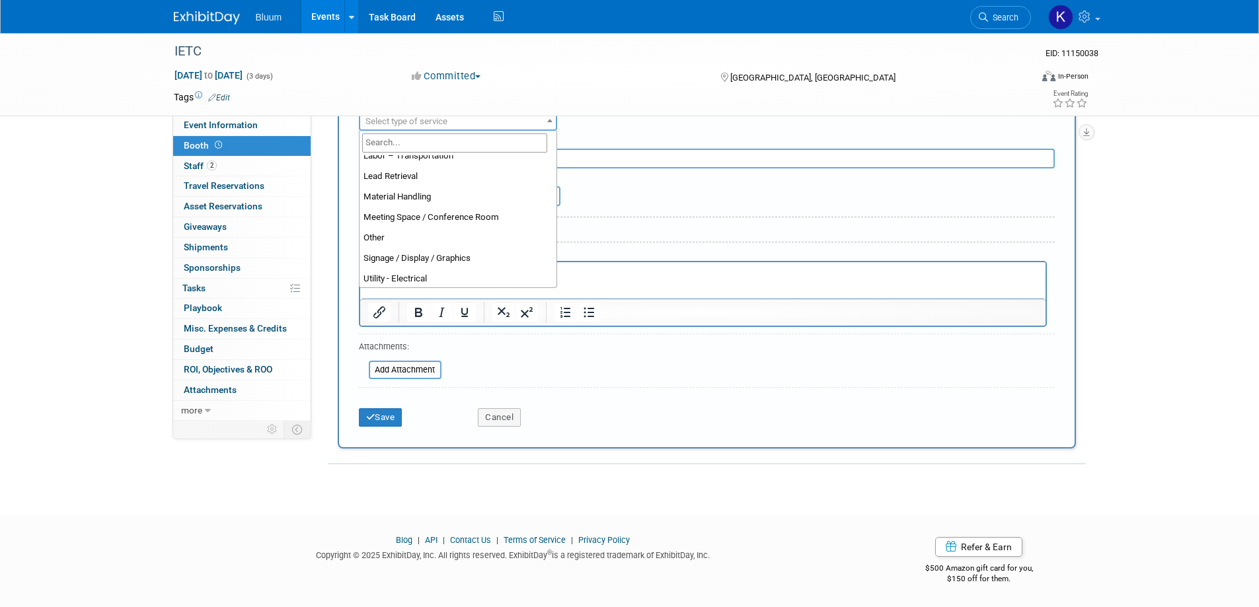
scroll to position [304, 0]
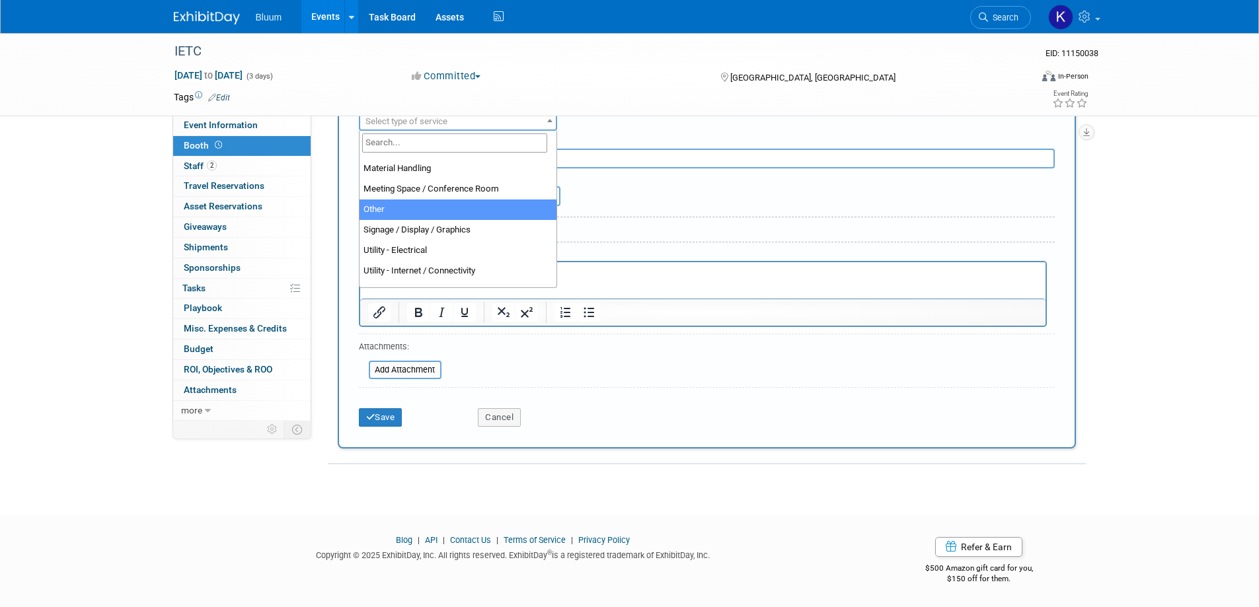
select select "1"
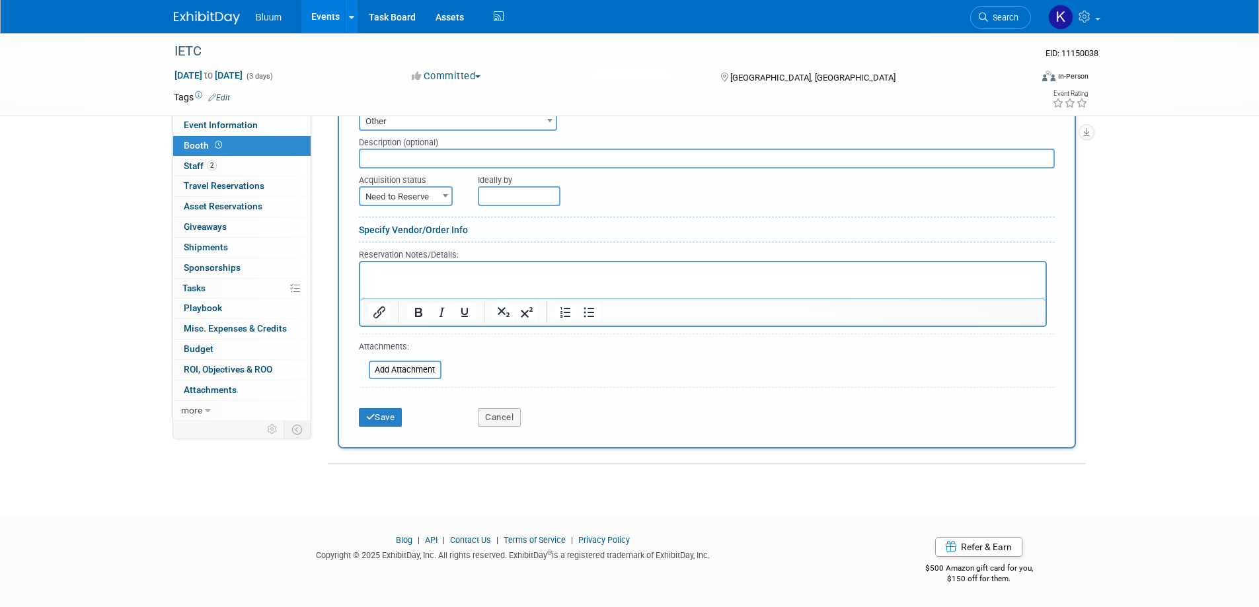
click at [412, 274] on p "Rich Text Area. Press ALT-0 for help." at bounding box center [703, 273] width 670 height 13
click at [711, 271] on p "To add attendees, you must contact [PERSON_NAME] <[EMAIL_ADDRESS][DOMAIN_NAME]>" at bounding box center [703, 273] width 670 height 13
click at [388, 412] on button "Save" at bounding box center [381, 417] width 44 height 19
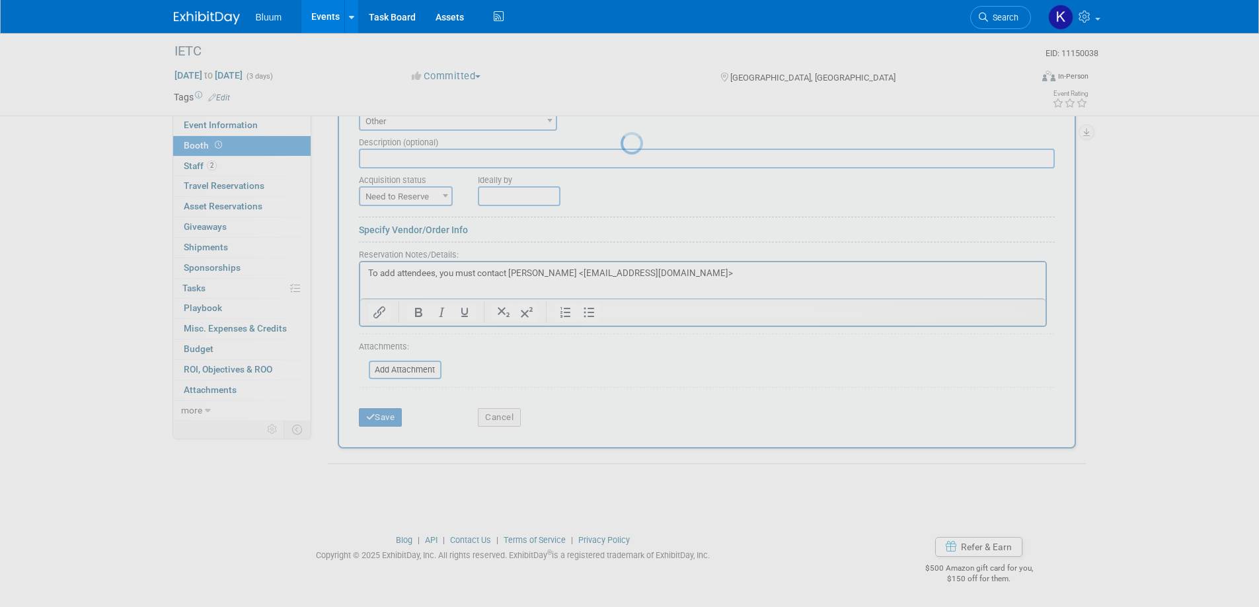
scroll to position [13, 0]
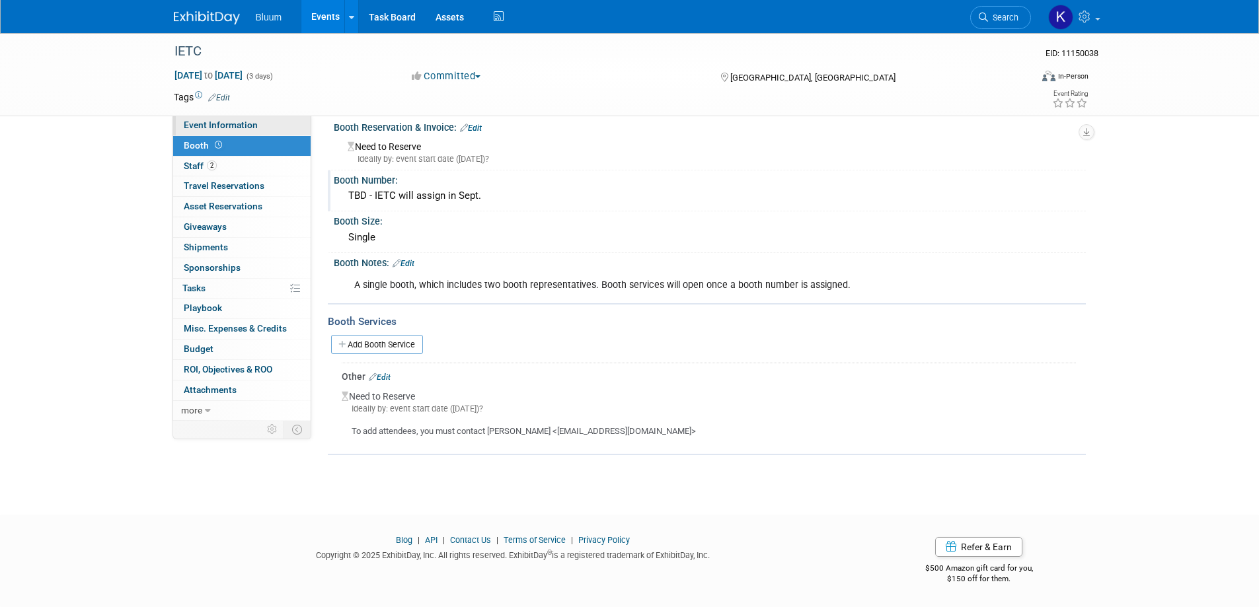
click at [228, 125] on span "Event Information" at bounding box center [221, 125] width 74 height 11
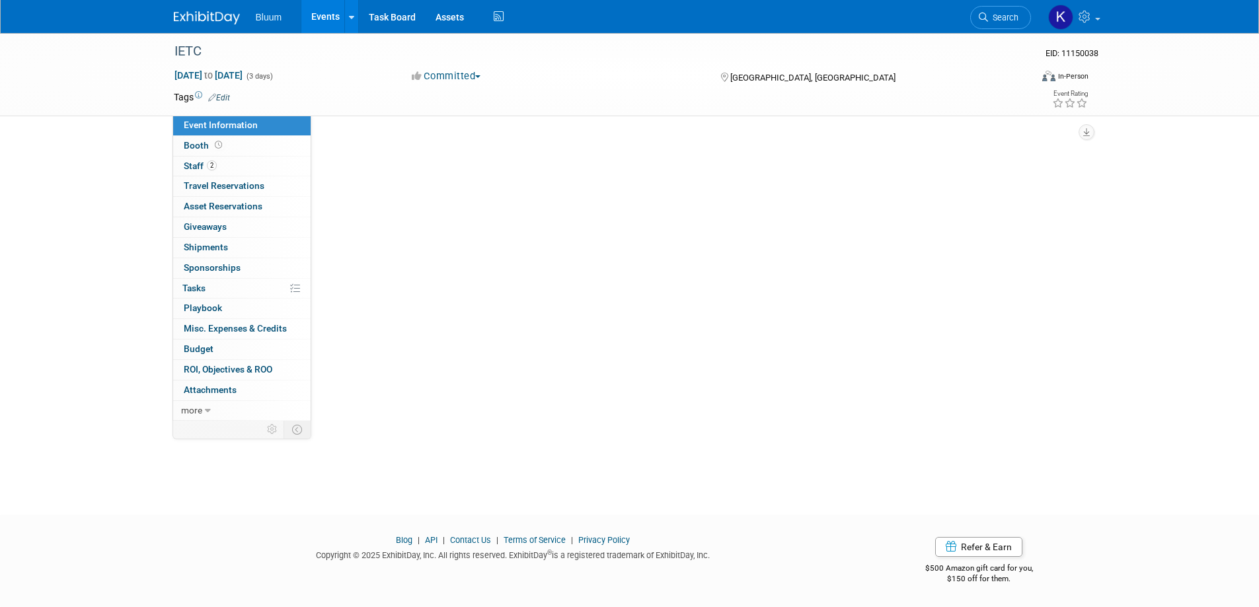
scroll to position [0, 0]
